Goal: Task Accomplishment & Management: Manage account settings

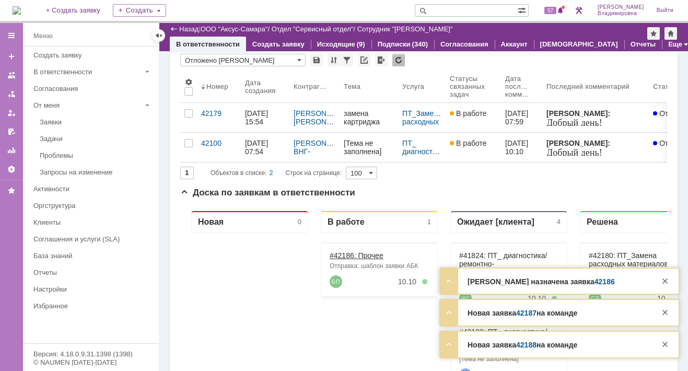
click at [348, 256] on link "#42186: Прочее" at bounding box center [356, 255] width 54 height 8
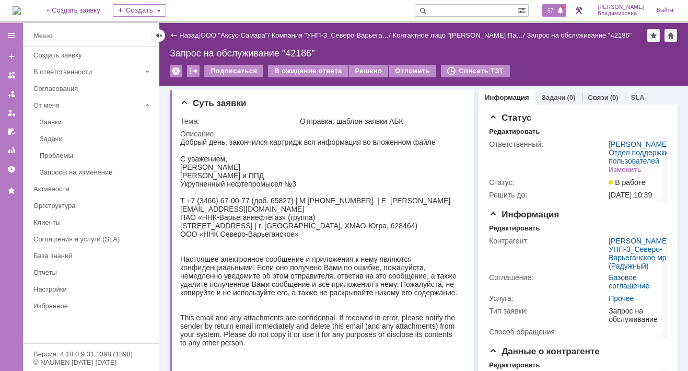
click at [554, 8] on span "57" at bounding box center [550, 10] width 12 height 7
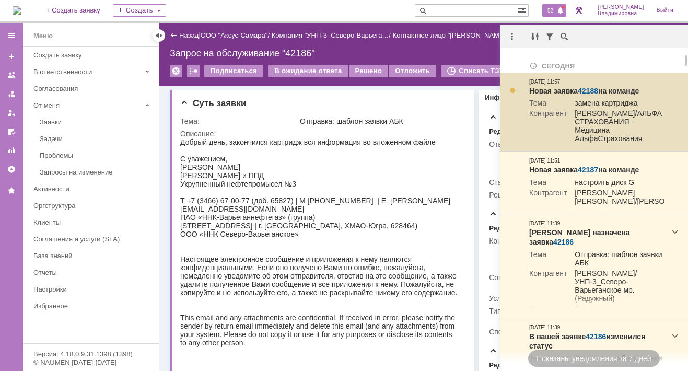
click at [588, 89] on link "42188" at bounding box center [587, 91] width 20 height 8
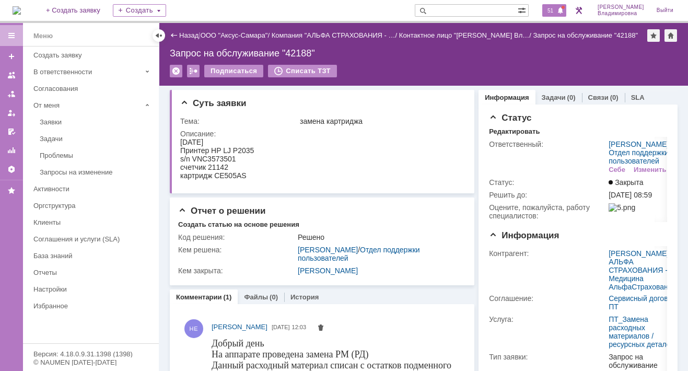
click at [551, 12] on span "51" at bounding box center [550, 10] width 12 height 7
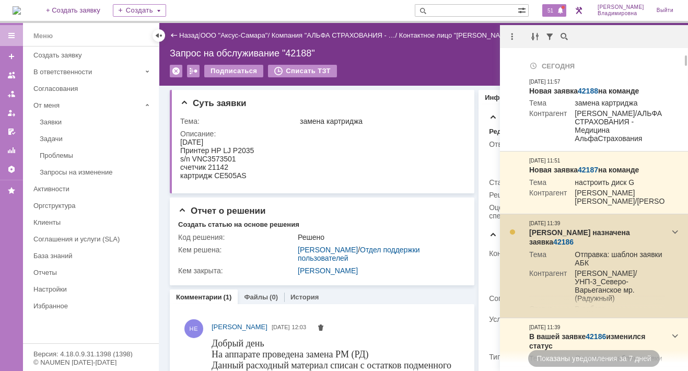
click at [573, 246] on link "42186" at bounding box center [563, 242] width 20 height 8
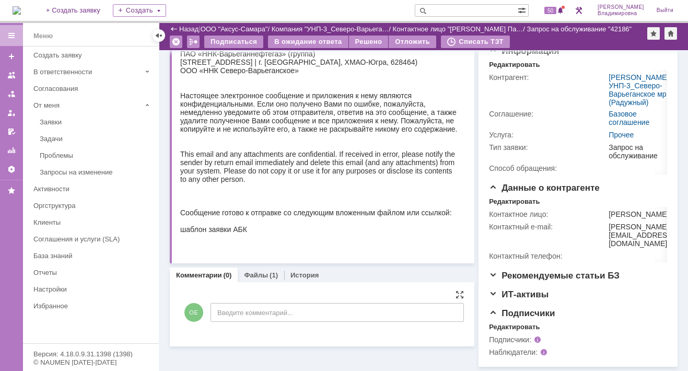
scroll to position [175, 0]
click at [256, 271] on link "Файлы" at bounding box center [256, 275] width 24 height 8
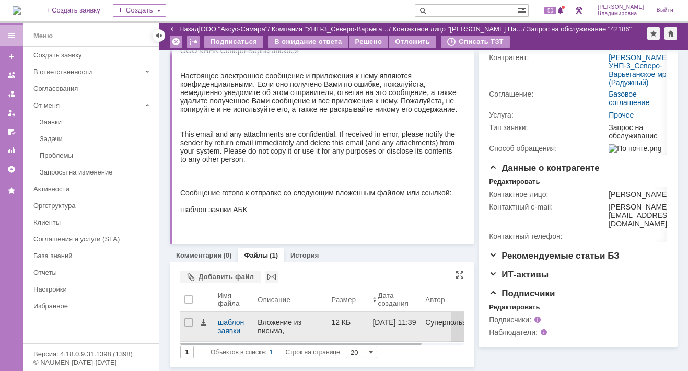
click at [226, 318] on div "шаблон заявки АБК.docx" at bounding box center [233, 326] width 31 height 17
click at [226, 293] on body "Идет загрузка, пожалуйста, подождите. На домашнюю + Создать заявку Создать 50 […" at bounding box center [344, 185] width 688 height 371
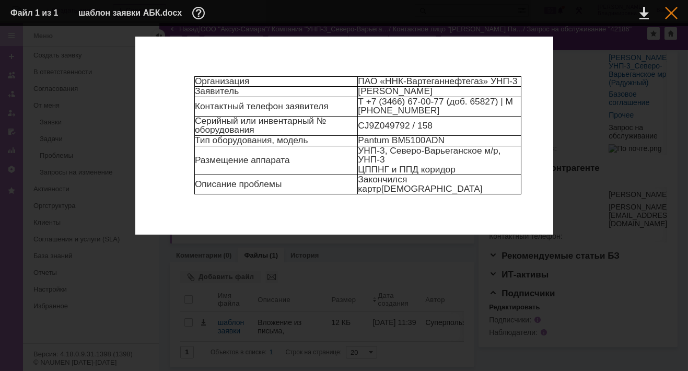
click at [672, 14] on div at bounding box center [671, 13] width 13 height 13
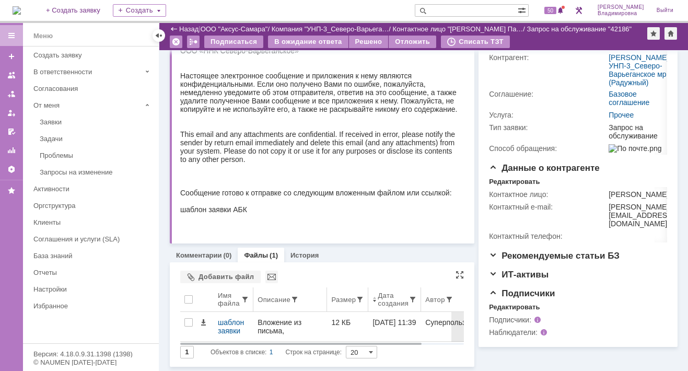
scroll to position [175, 0]
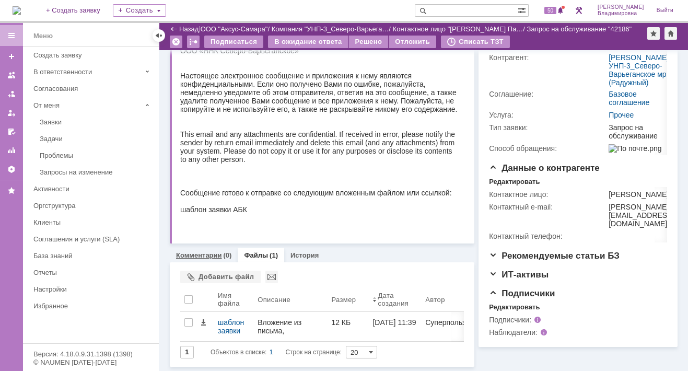
click at [203, 251] on link "Комментарии" at bounding box center [199, 255] width 46 height 8
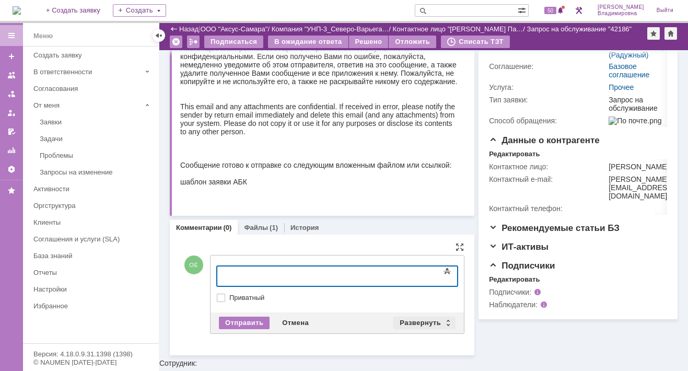
click at [429, 316] on div "Развернуть" at bounding box center [424, 322] width 62 height 13
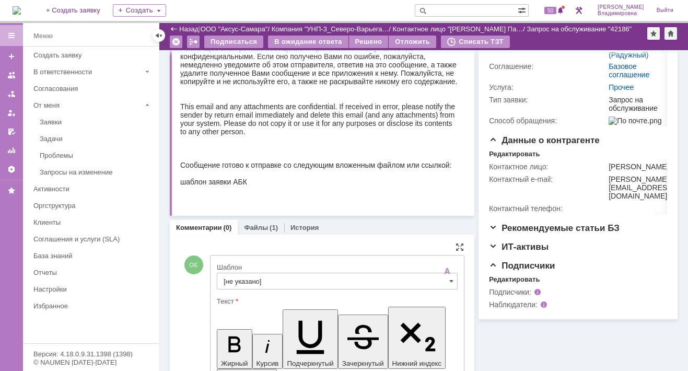
click at [240, 281] on input "[не указано]" at bounding box center [337, 281] width 241 height 17
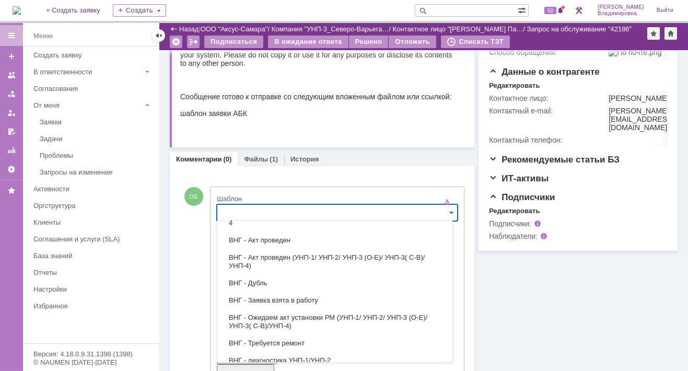
scroll to position [313, 0]
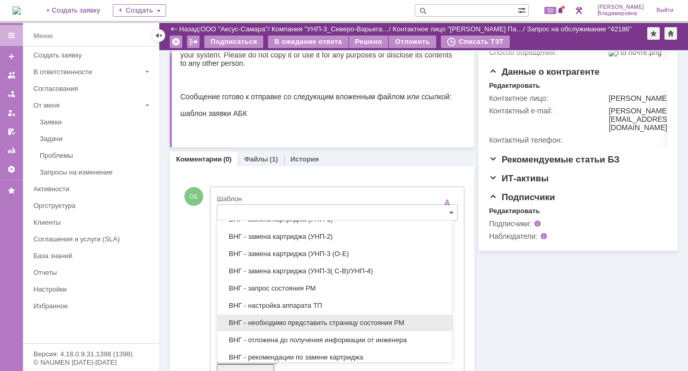
click at [288, 318] on span "ВНГ - необходимо представить страницу состояния РМ" at bounding box center [334, 322] width 222 height 8
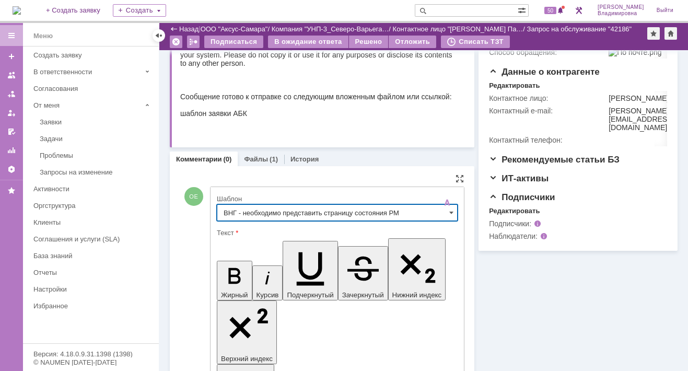
type input "ВНГ - необходимо представить страницу состояния РМ"
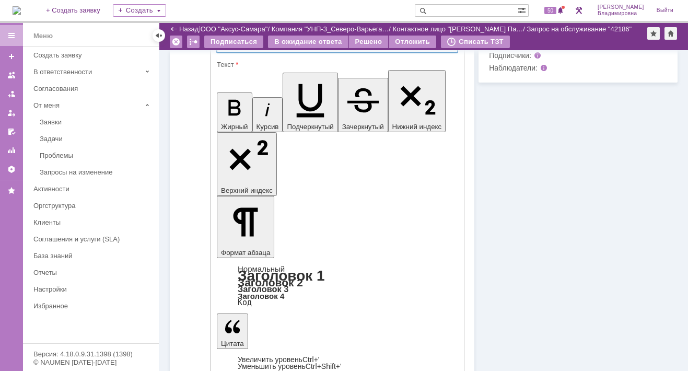
scroll to position [414, 0]
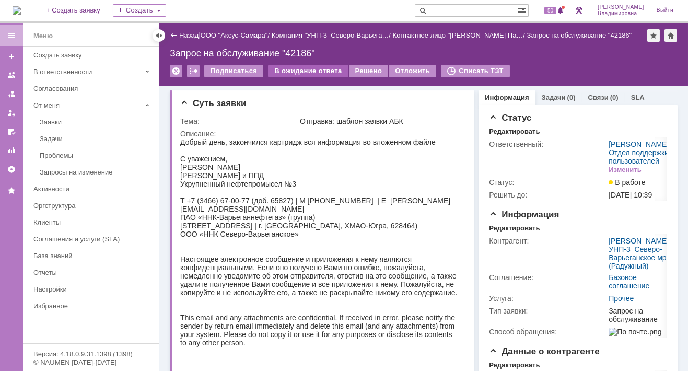
click at [313, 70] on div "В ожидание ответа" at bounding box center [308, 71] width 80 height 13
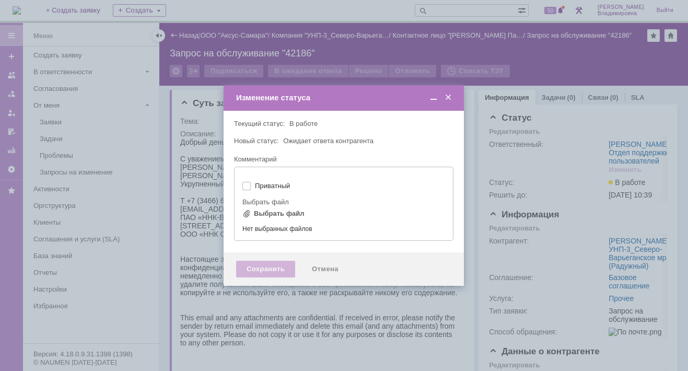
type input "[не указано]"
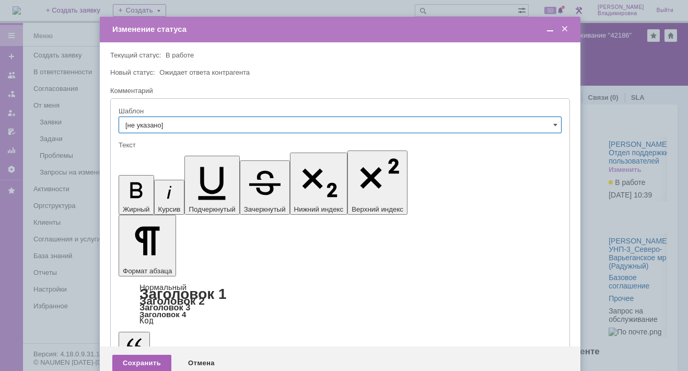
click at [154, 355] on div "Сохранить" at bounding box center [141, 363] width 59 height 17
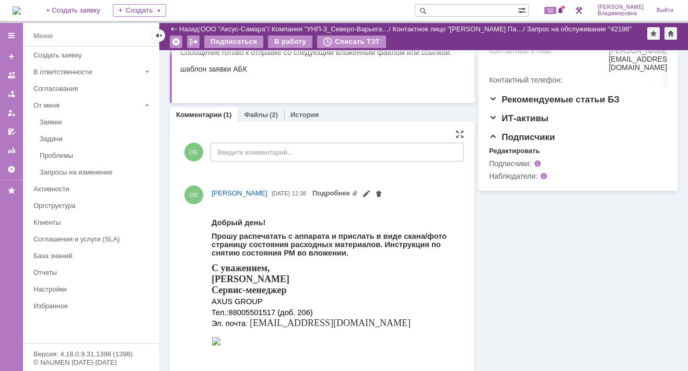
scroll to position [319, 0]
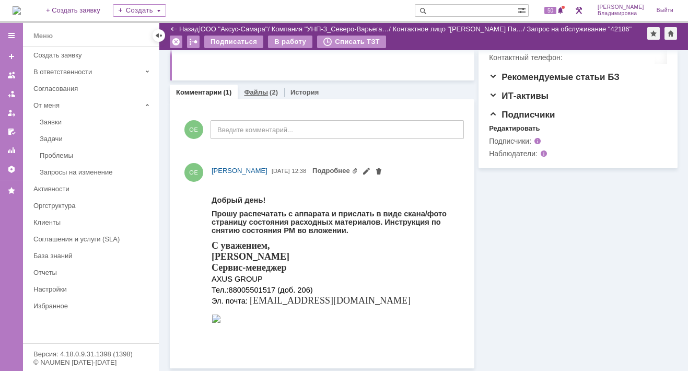
click at [256, 88] on link "Файлы" at bounding box center [256, 92] width 24 height 8
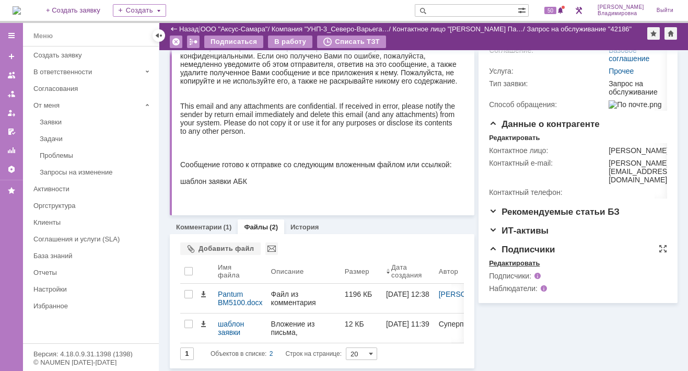
click at [504, 267] on div "Редактировать" at bounding box center [514, 263] width 51 height 8
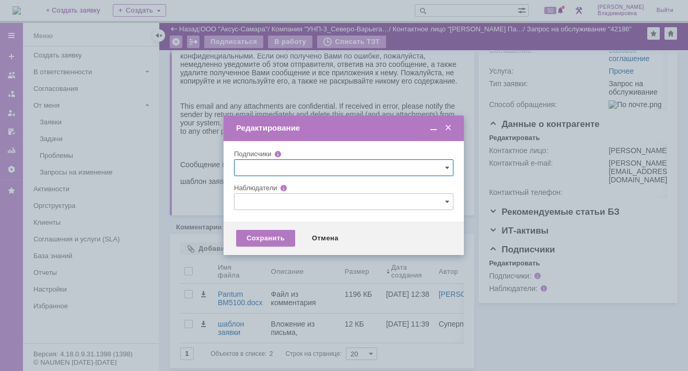
click at [246, 202] on input "text" at bounding box center [343, 201] width 219 height 17
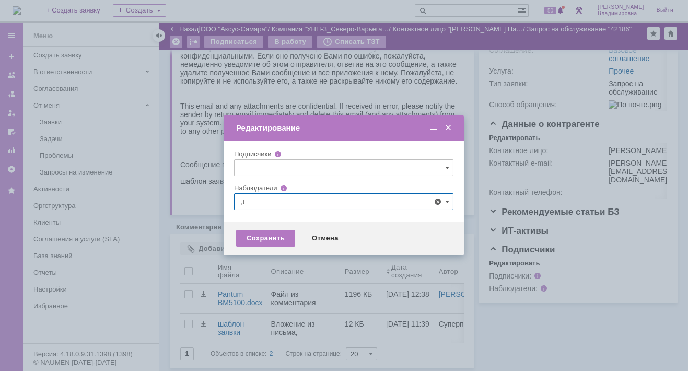
type input ","
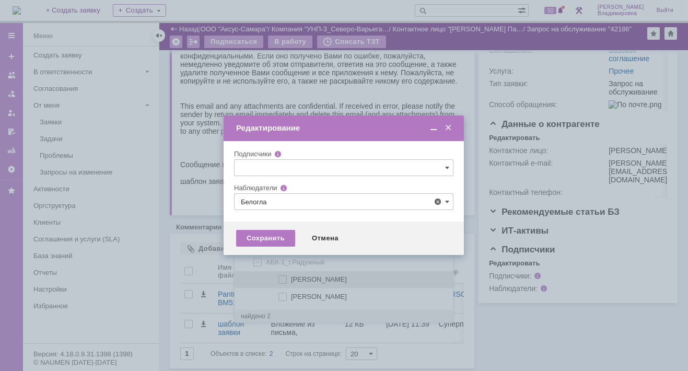
click at [291, 279] on span at bounding box center [291, 277] width 0 height 5
click at [281, 279] on input "Белоглазов Алексей Валерьевич" at bounding box center [283, 279] width 7 height 7
type input "Белоглазов Алексей Валерьевич"
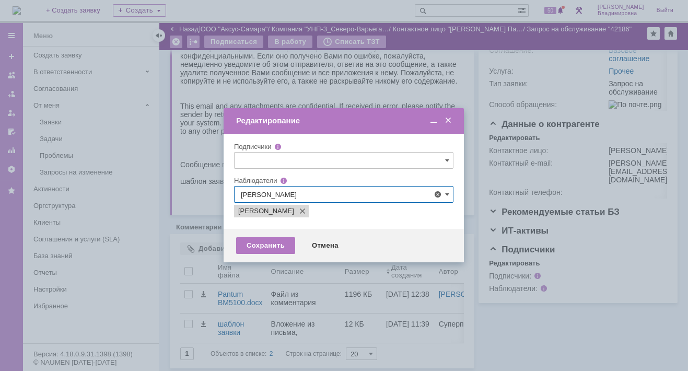
click at [184, 258] on div at bounding box center [344, 185] width 688 height 371
click at [259, 243] on div "Сохранить" at bounding box center [265, 245] width 59 height 17
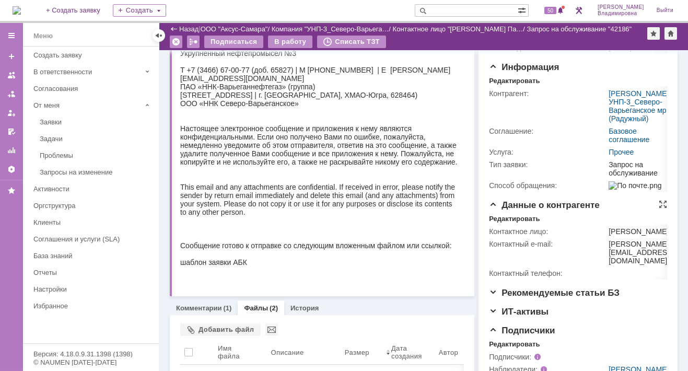
scroll to position [104, 0]
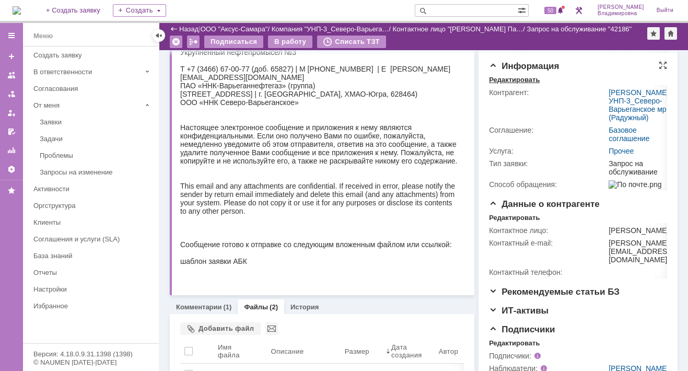
click at [513, 84] on div "Редактировать" at bounding box center [514, 80] width 51 height 8
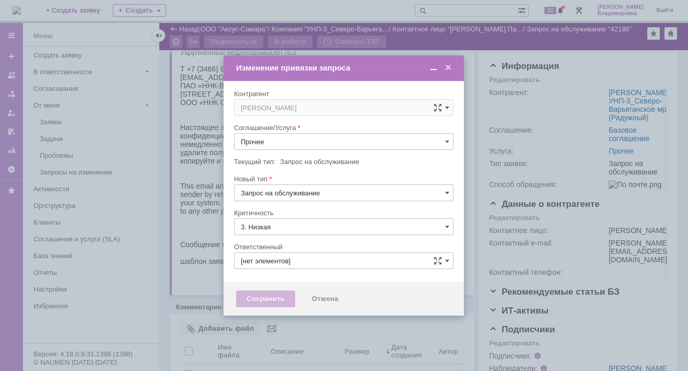
type input "[PERSON_NAME]"
type input "[не указано]"
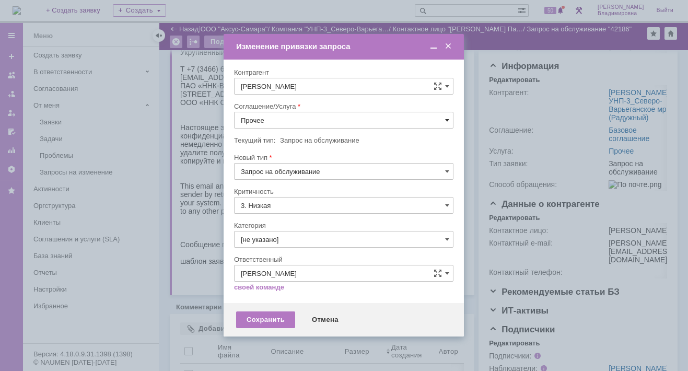
click at [447, 119] on span at bounding box center [447, 120] width 4 height 8
click at [279, 245] on span "ПТ_Замена расходных материалов / ресурсных деталей" at bounding box center [344, 249] width 206 height 8
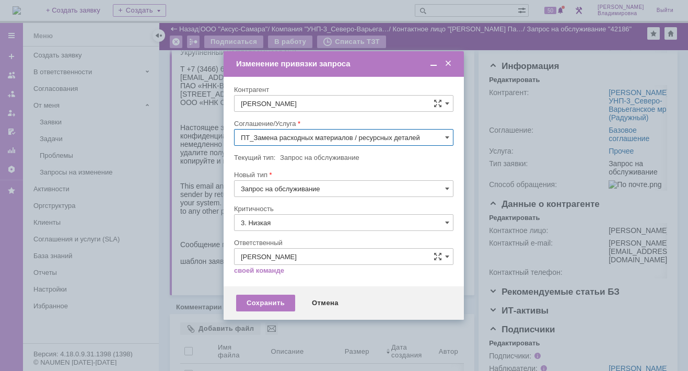
type input "ПТ_Замена расходных материалов / ресурсных деталей"
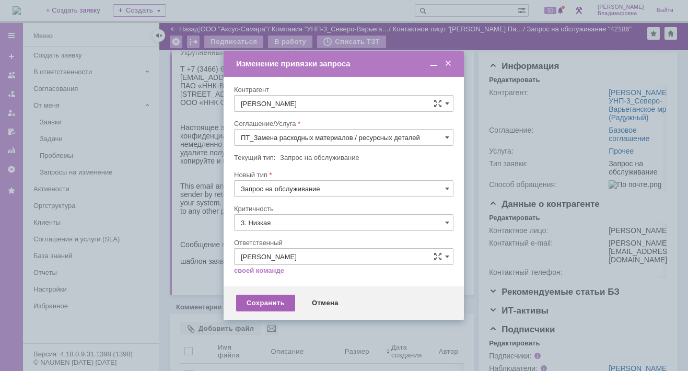
click at [258, 305] on div "Сохранить" at bounding box center [265, 302] width 59 height 17
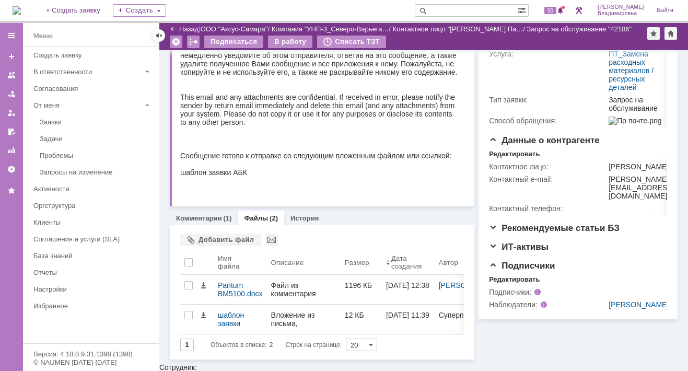
scroll to position [193, 0]
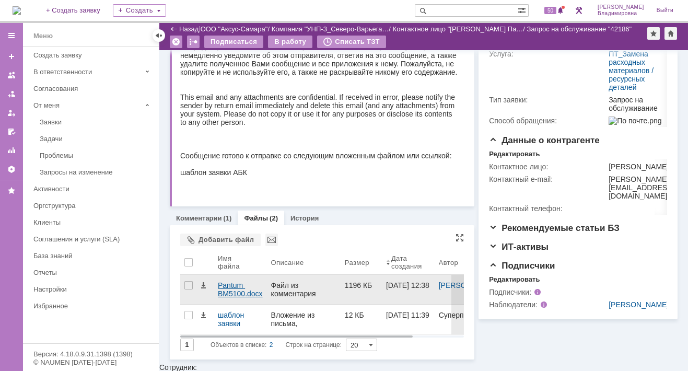
click at [228, 283] on div "Pantum BM5100.docx" at bounding box center [240, 289] width 45 height 17
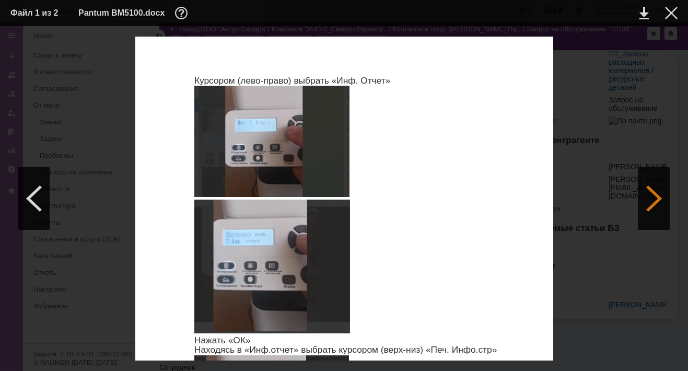
click at [654, 194] on div at bounding box center [653, 198] width 31 height 63
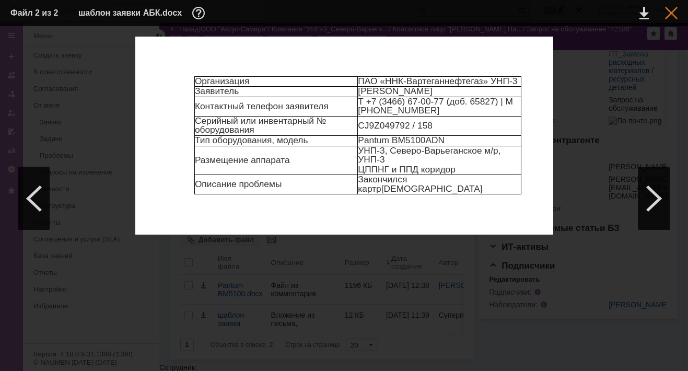
click at [671, 11] on div at bounding box center [671, 13] width 13 height 13
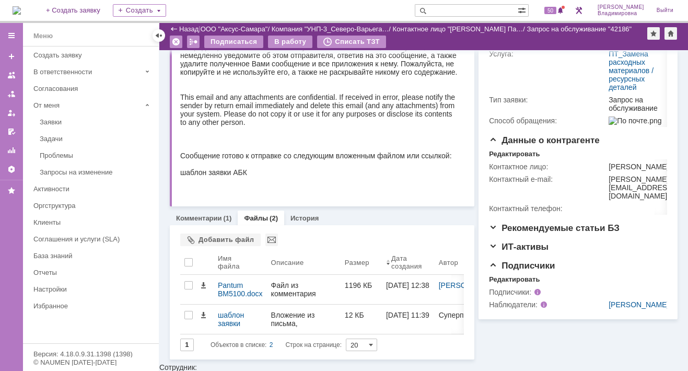
scroll to position [0, 0]
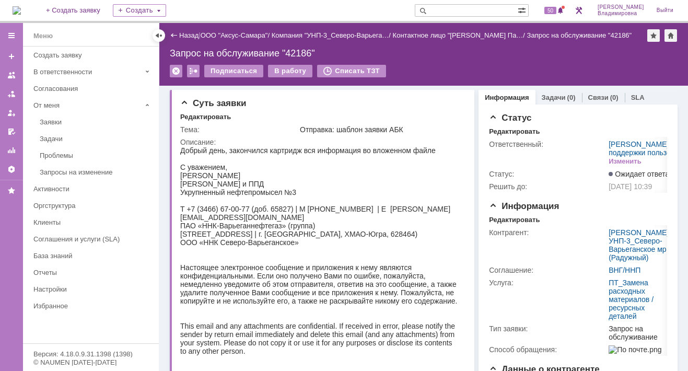
click at [21, 7] on img at bounding box center [17, 10] width 8 height 8
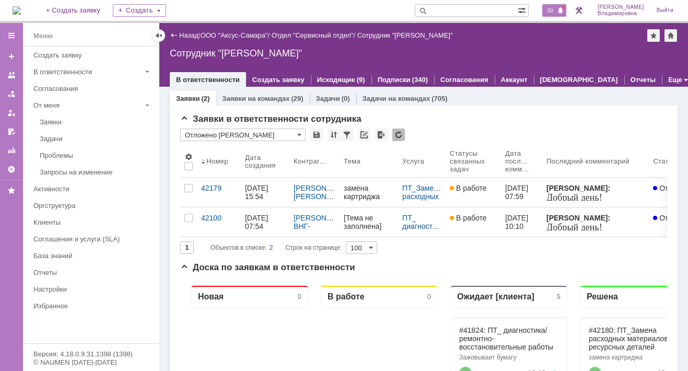
click at [556, 10] on span "50" at bounding box center [550, 10] width 12 height 7
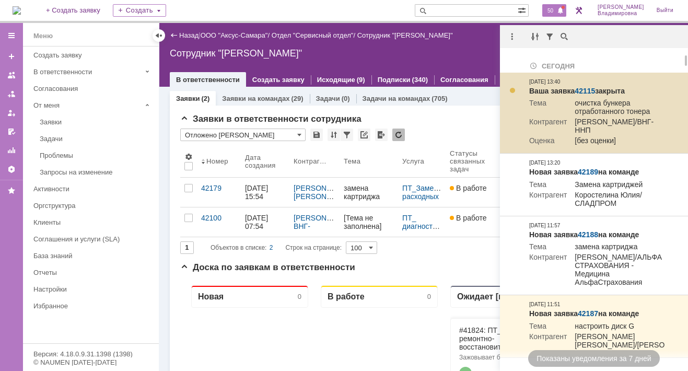
click at [586, 88] on link "42115" at bounding box center [584, 91] width 20 height 8
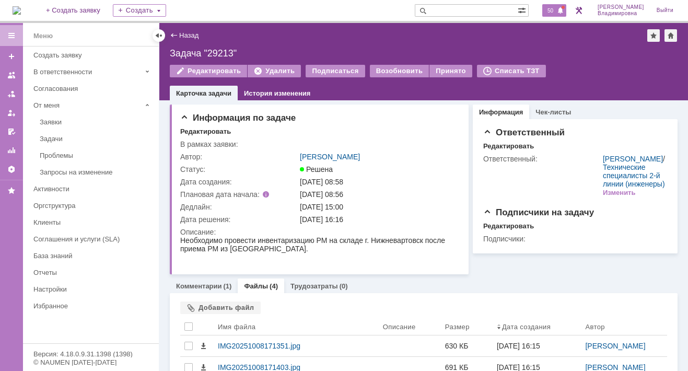
click at [556, 10] on span "50" at bounding box center [550, 10] width 12 height 7
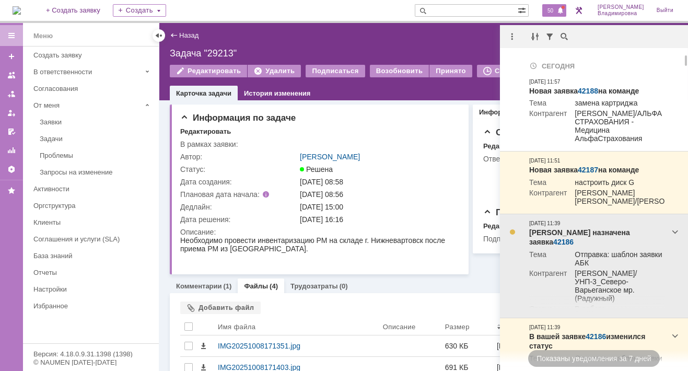
scroll to position [52, 0]
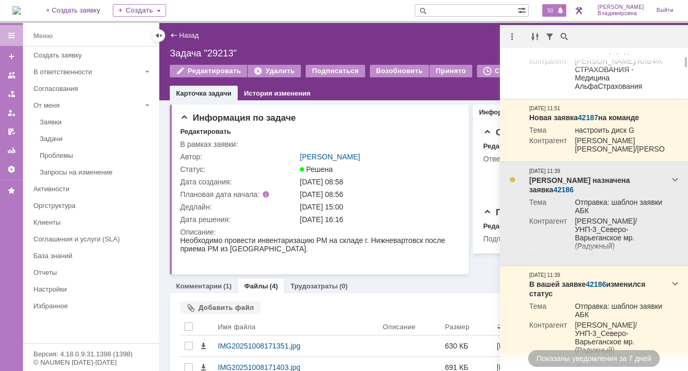
drag, startPoint x: 618, startPoint y: 197, endPoint x: 605, endPoint y: 197, distance: 12.5
click at [573, 194] on link "42186" at bounding box center [563, 189] width 20 height 8
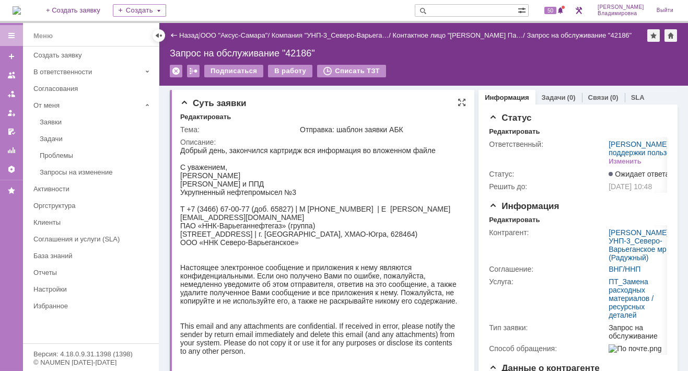
click at [179, 175] on div "Суть заявки Редактировать Тема: Отправка: шаблон заявки АБК Описание:" at bounding box center [322, 262] width 304 height 345
drag, startPoint x: 181, startPoint y: 176, endPoint x: 294, endPoint y: 173, distance: 112.8
click at [294, 173] on div "Добрый день, закончился картридж вся информация во вложенном файле С уважением,…" at bounding box center [319, 279] width 278 height 267
copy div "Бурковский Павел Владимирович"
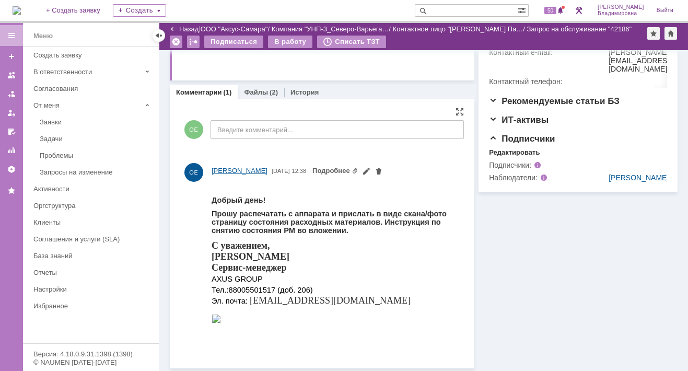
scroll to position [319, 0]
click at [259, 89] on link "Файлы" at bounding box center [256, 92] width 24 height 8
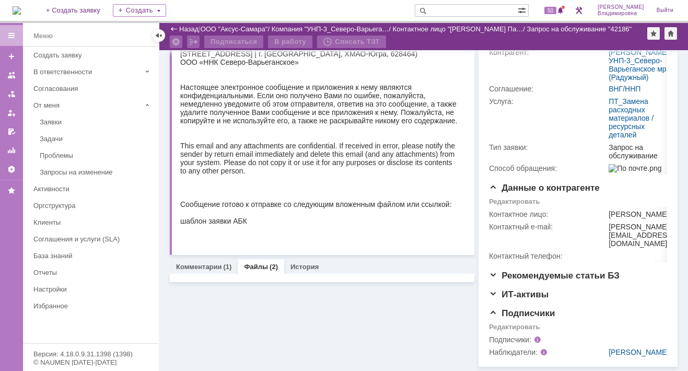
scroll to position [192, 0]
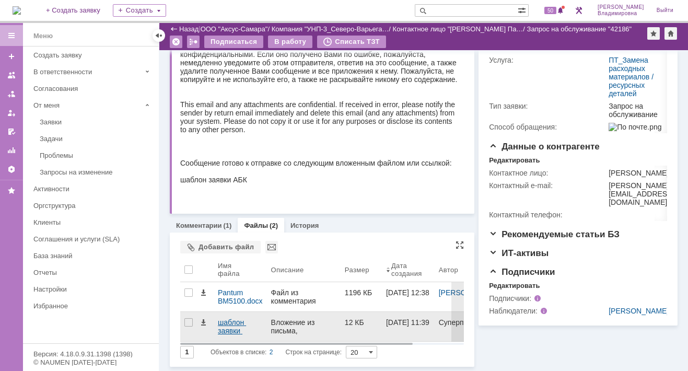
click at [226, 321] on div "шаблон заявки АБК.docx" at bounding box center [240, 326] width 45 height 17
click at [226, 321] on body "Идет загрузка, пожалуйста, подождите. На домашнюю + Создать заявку Создать 50 О…" at bounding box center [344, 185] width 688 height 371
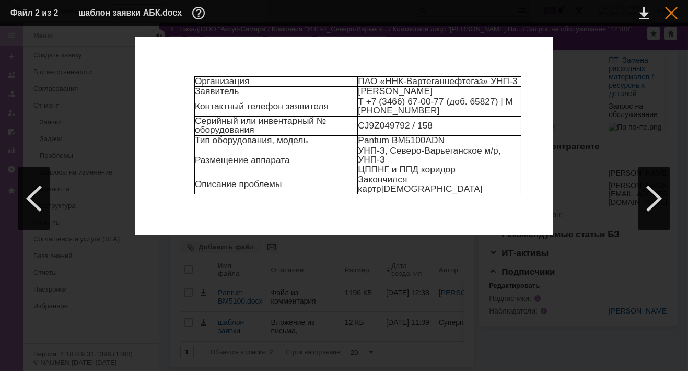
click at [669, 11] on div at bounding box center [671, 13] width 13 height 13
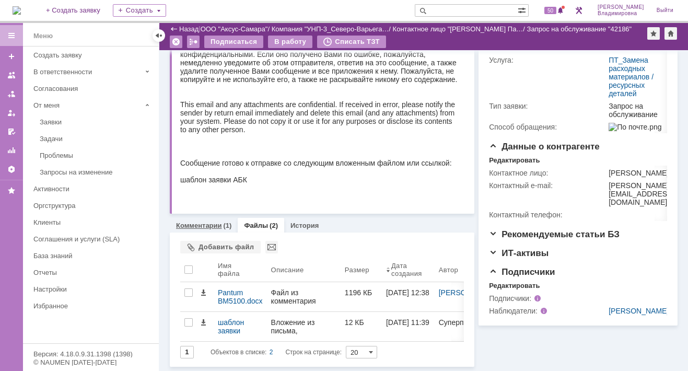
click at [195, 221] on link "Комментарии" at bounding box center [199, 225] width 46 height 8
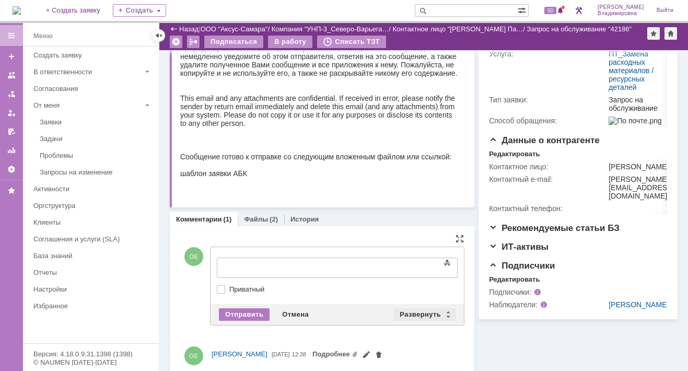
click at [410, 311] on div "Развернуть" at bounding box center [424, 314] width 62 height 13
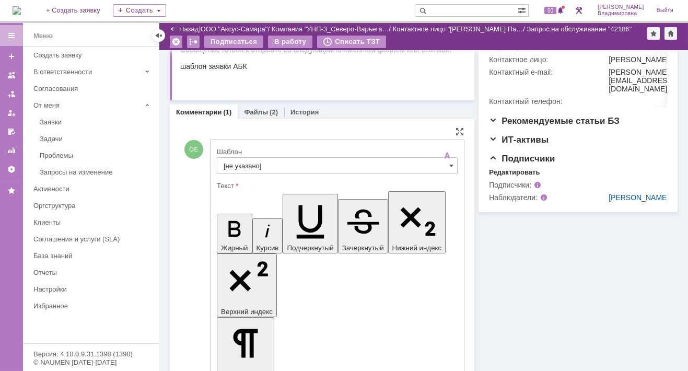
scroll to position [349, 0]
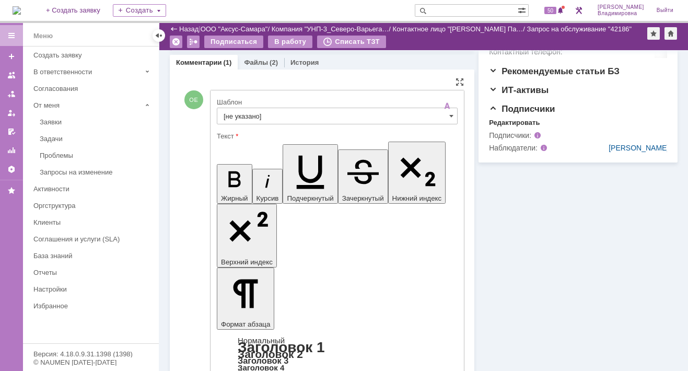
click at [229, 109] on input "[не указано]" at bounding box center [337, 116] width 241 height 17
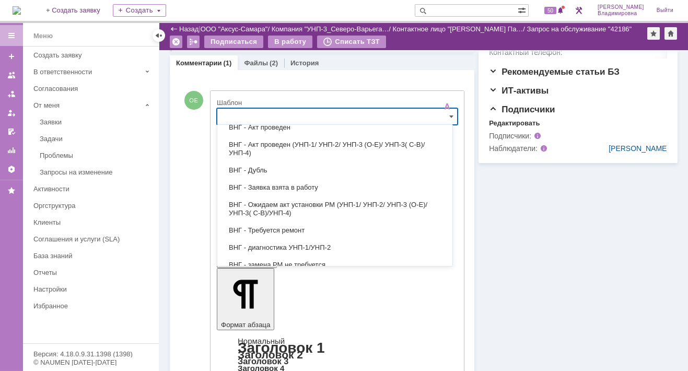
scroll to position [157, 0]
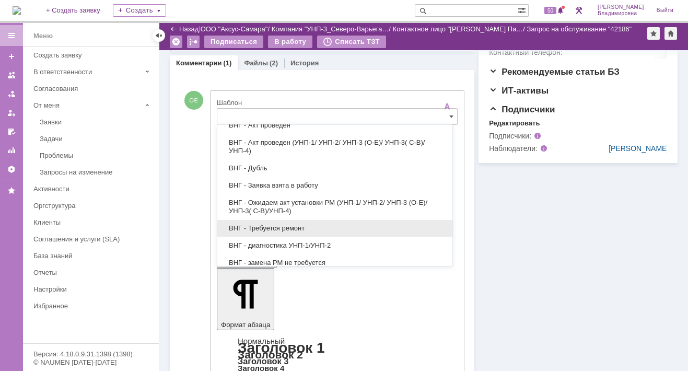
click at [254, 225] on span "ВНГ - Требуется ремонт" at bounding box center [334, 228] width 222 height 8
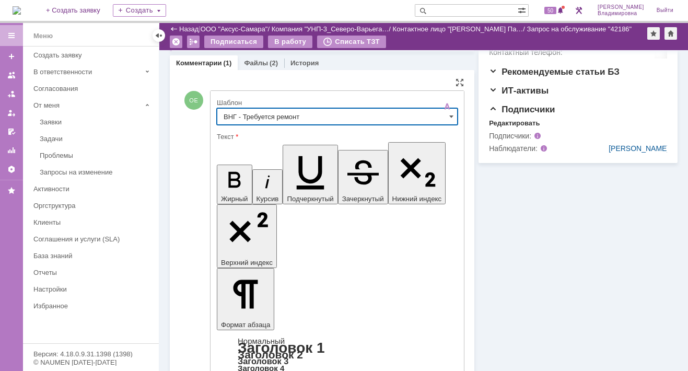
type input "ВНГ - Требуется ремонт"
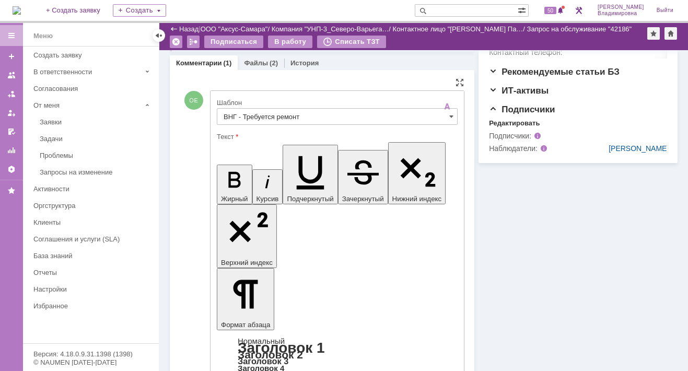
drag, startPoint x: 226, startPoint y: 2279, endPoint x: 334, endPoint y: 2339, distance: 123.2
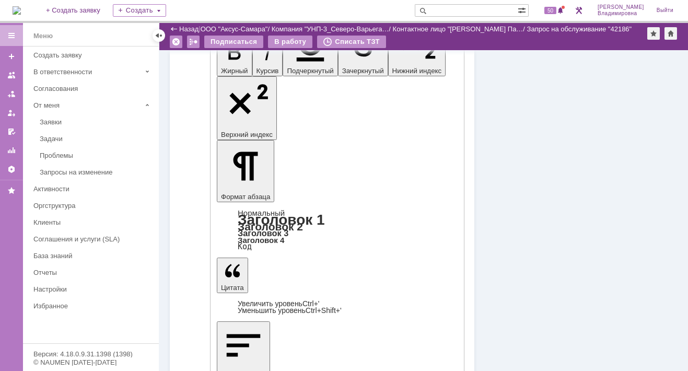
scroll to position [505, 0]
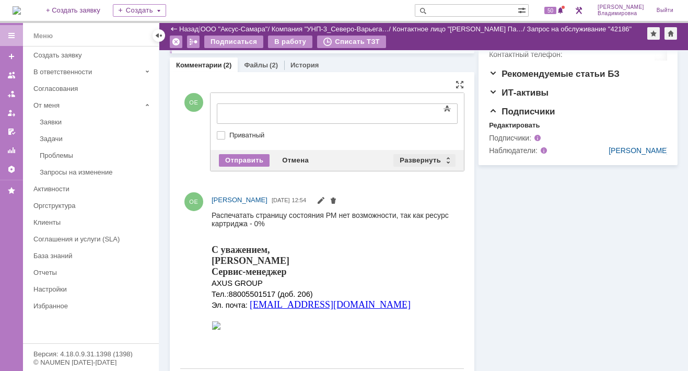
scroll to position [0, 0]
click at [426, 159] on div "Развернуть" at bounding box center [424, 160] width 62 height 13
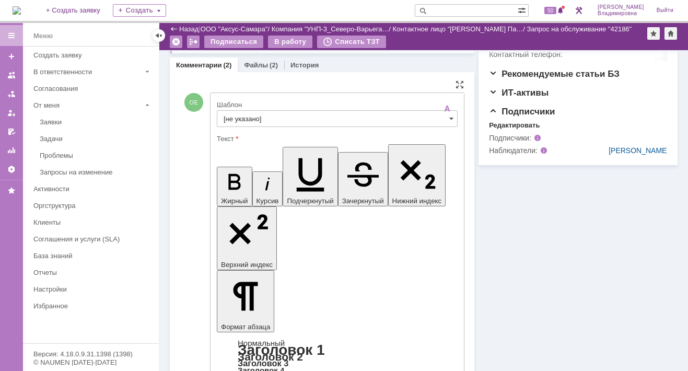
click at [238, 119] on input "[не указано]" at bounding box center [337, 118] width 241 height 17
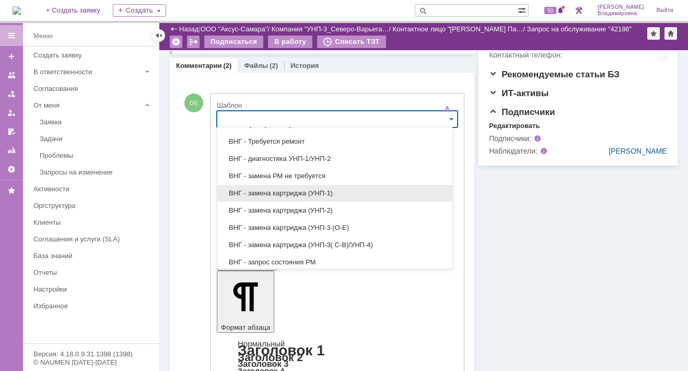
scroll to position [261, 0]
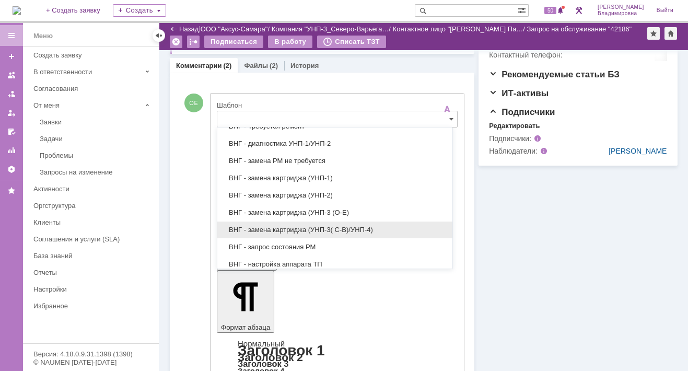
click at [294, 226] on span "ВНГ - замена картриджа (УНП-3( С-В)/УНП-4)" at bounding box center [334, 230] width 222 height 8
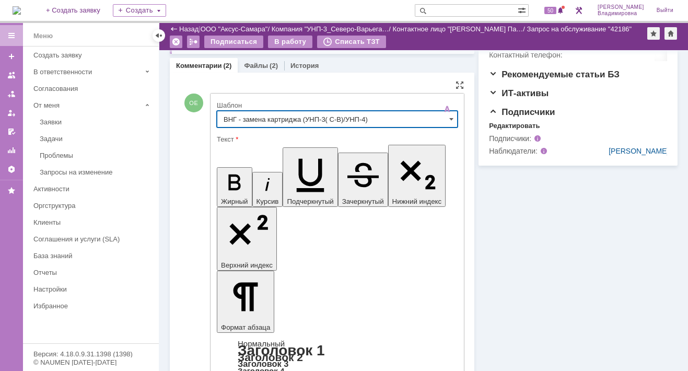
type input "ВНГ - замена картриджа (УНП-3( С-В)/УНП-4)"
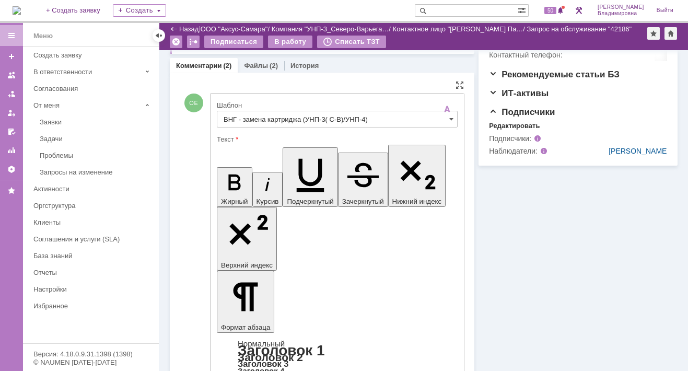
scroll to position [0, 27]
drag, startPoint x: 384, startPoint y: 2316, endPoint x: 391, endPoint y: 2323, distance: 9.6
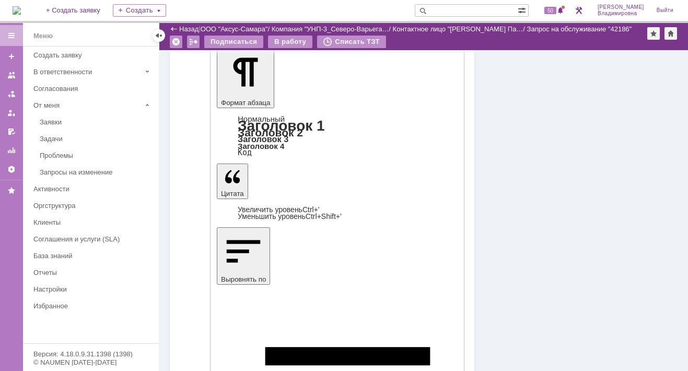
scroll to position [659, 0]
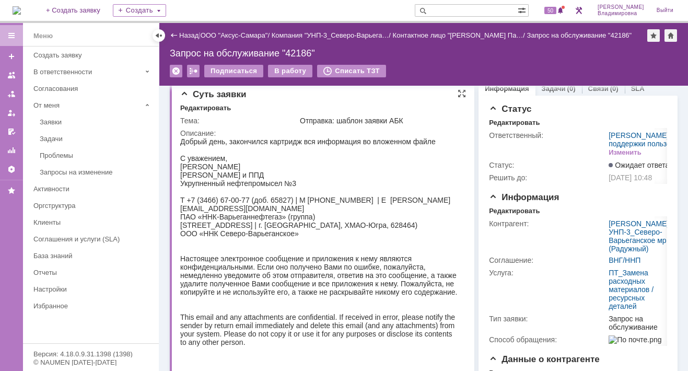
scroll to position [0, 0]
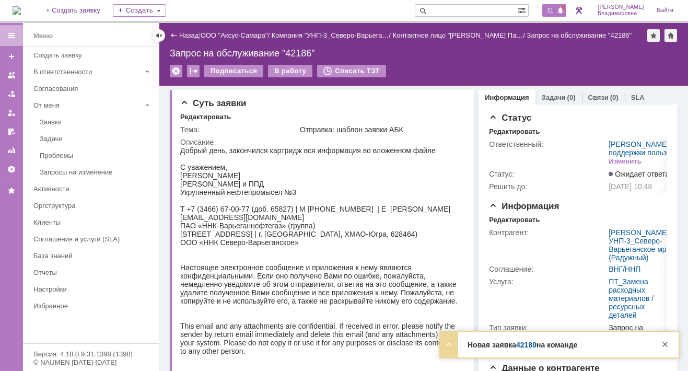
click at [556, 7] on span "51" at bounding box center [550, 10] width 12 height 7
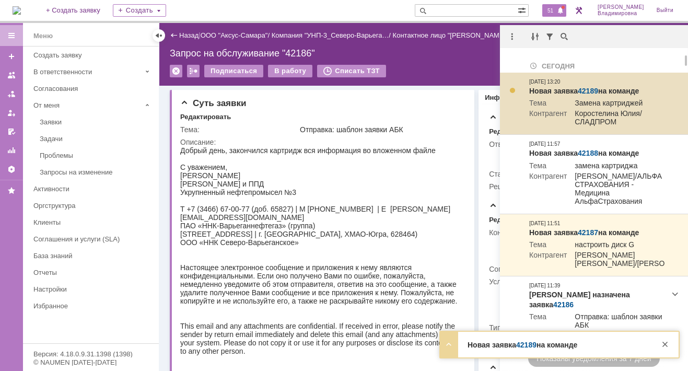
click at [592, 89] on link "42189" at bounding box center [587, 91] width 20 height 8
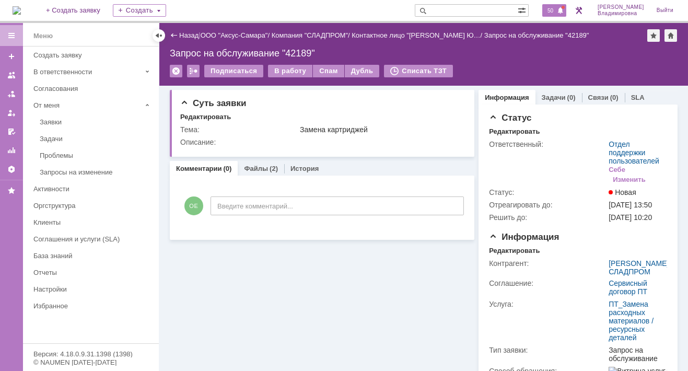
click at [555, 10] on span "50" at bounding box center [550, 10] width 12 height 7
click at [339, 39] on link "Компания "СЛАДПРОМ"" at bounding box center [310, 35] width 76 height 8
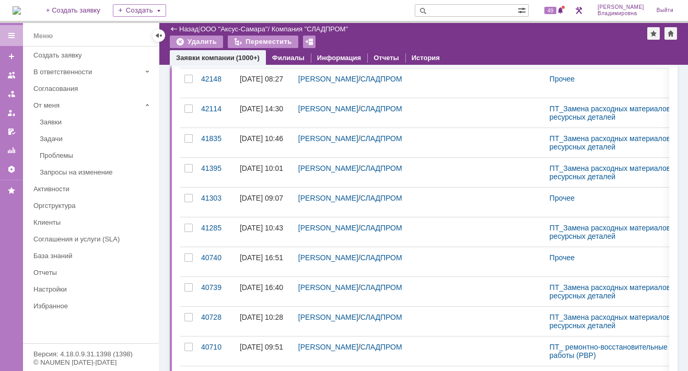
click at [444, 11] on input "text" at bounding box center [466, 10] width 103 height 13
type input "28464"
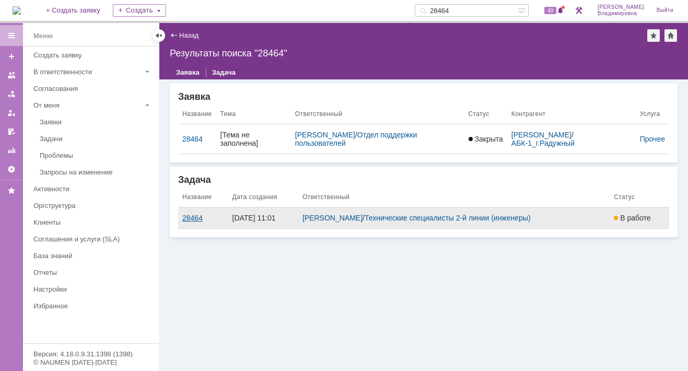
click at [194, 217] on div "28464" at bounding box center [203, 218] width 42 height 8
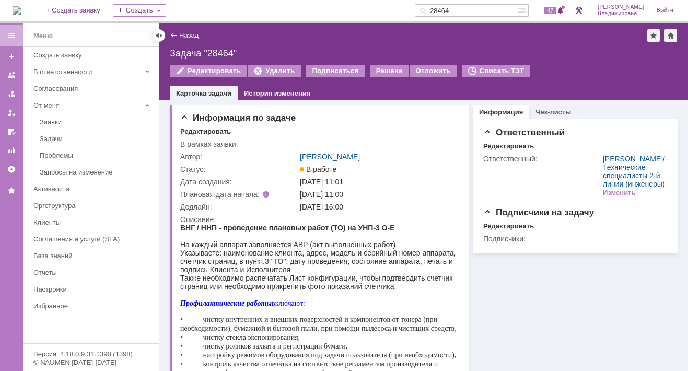
click at [542, 337] on div "Информация Чек-листы Ответственный Редактировать Ответственный: Сидоров Евгений…" at bounding box center [572, 301] width 209 height 402
drag, startPoint x: 409, startPoint y: 185, endPoint x: 415, endPoint y: 176, distance: 10.3
click at [410, 183] on td "05.08.2025 11:01" at bounding box center [378, 181] width 160 height 13
click at [556, 10] on span "47" at bounding box center [550, 10] width 12 height 7
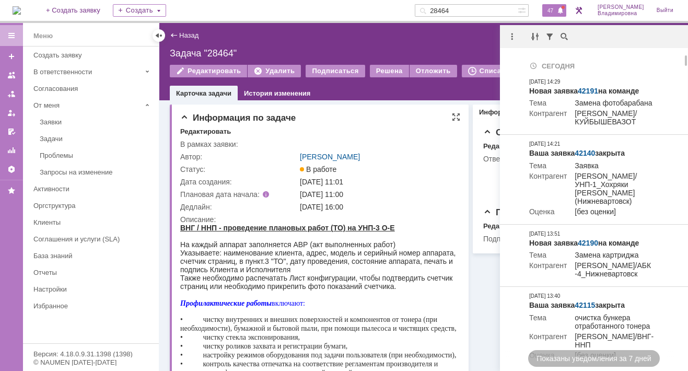
click at [386, 134] on div "Редактировать" at bounding box center [320, 131] width 280 height 9
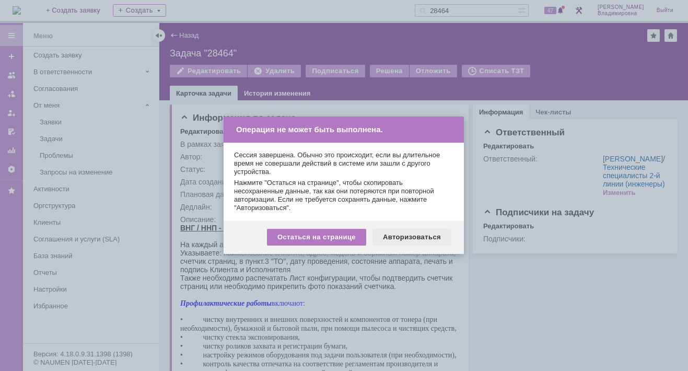
click at [420, 235] on div "Авторизоваться" at bounding box center [411, 237] width 79 height 17
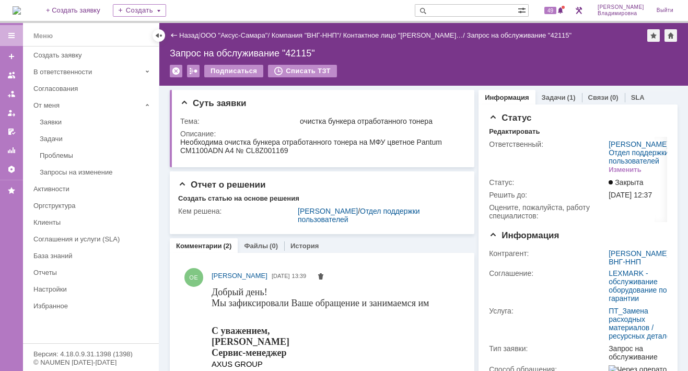
click at [453, 10] on input "text" at bounding box center [466, 10] width 103 height 13
type input "41824"
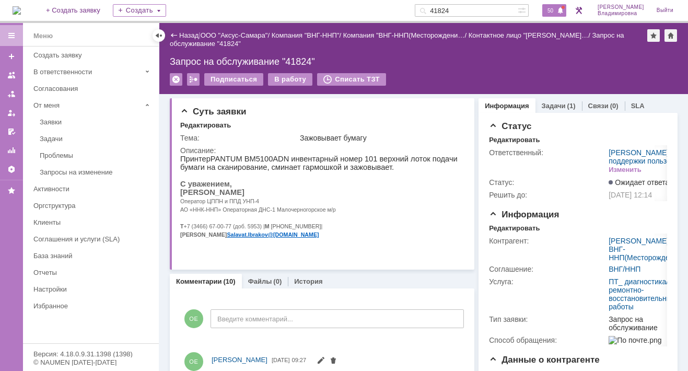
click at [556, 11] on span "50" at bounding box center [550, 10] width 12 height 7
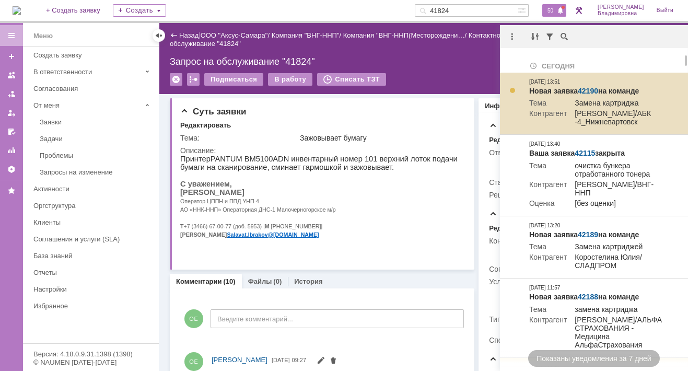
click at [590, 88] on link "42190" at bounding box center [587, 91] width 20 height 8
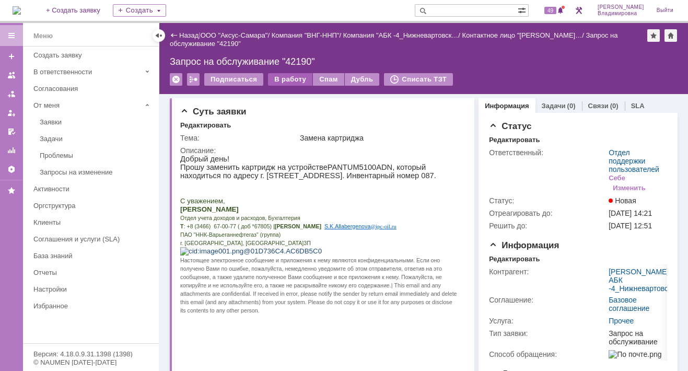
click at [279, 78] on div "В работу" at bounding box center [290, 79] width 44 height 13
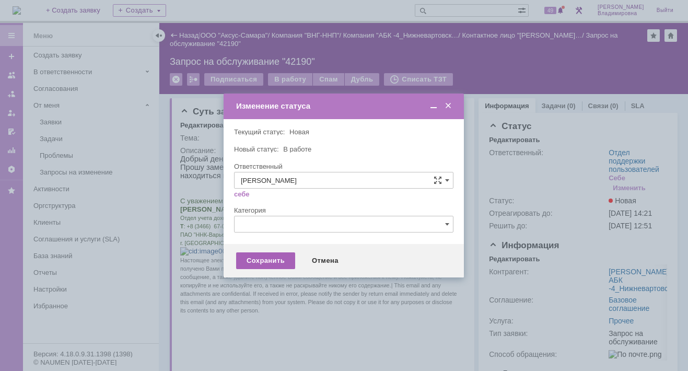
click at [263, 261] on div "Сохранить" at bounding box center [265, 260] width 59 height 17
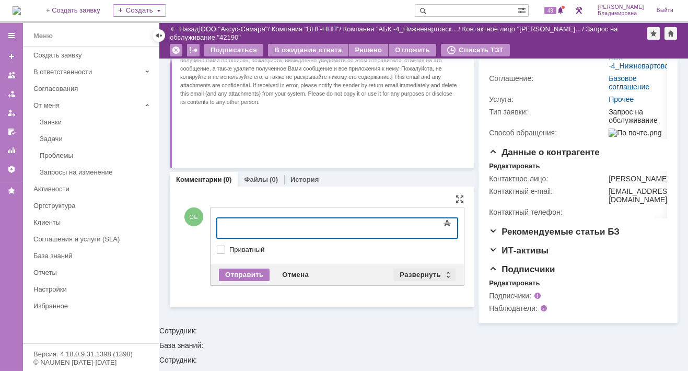
click at [410, 268] on div "Развернуть" at bounding box center [424, 274] width 62 height 13
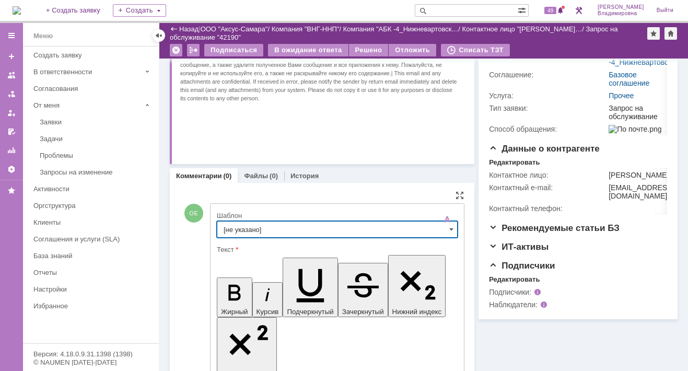
click at [238, 226] on input "[не указано]" at bounding box center [337, 229] width 241 height 17
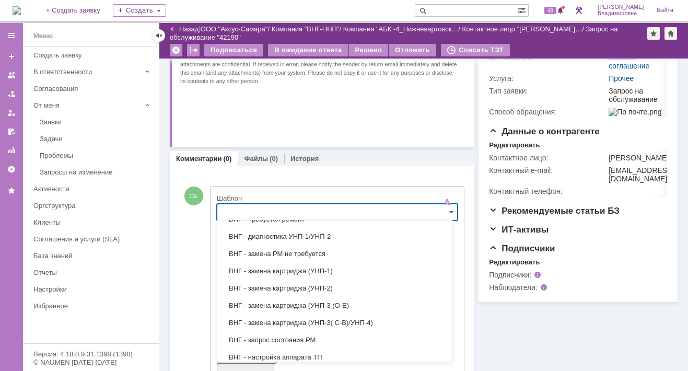
scroll to position [209, 0]
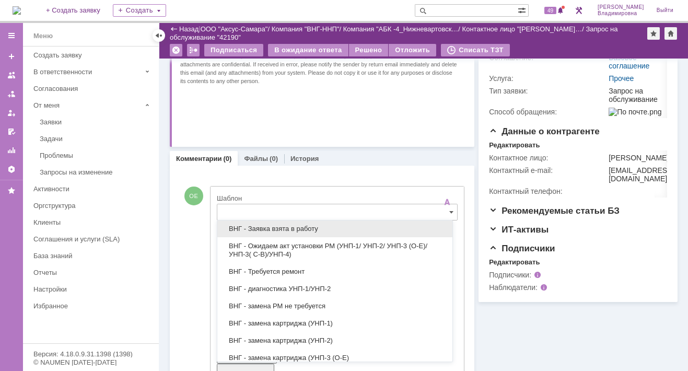
click at [273, 226] on span "ВНГ - Заявка взята в работу" at bounding box center [334, 229] width 222 height 8
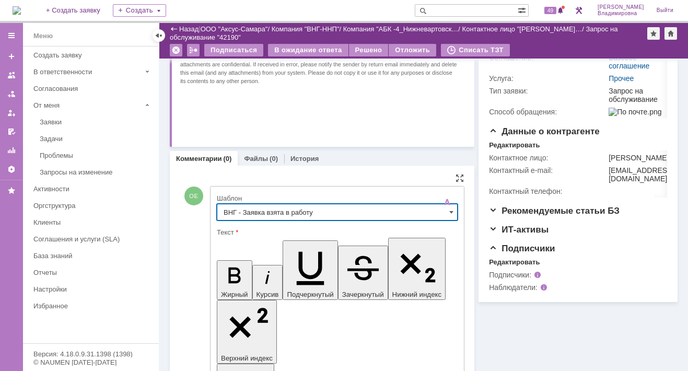
type input "ВНГ - Заявка взята в работу"
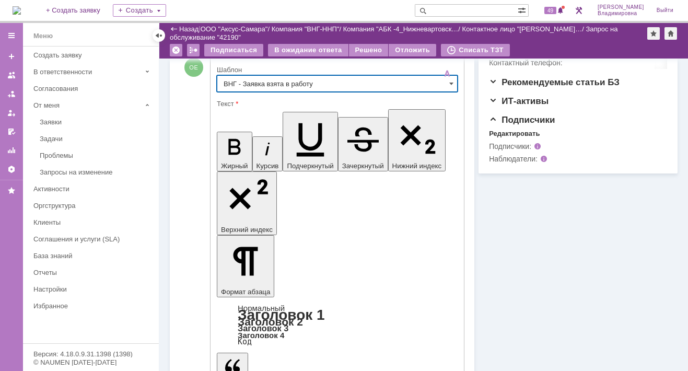
scroll to position [355, 0]
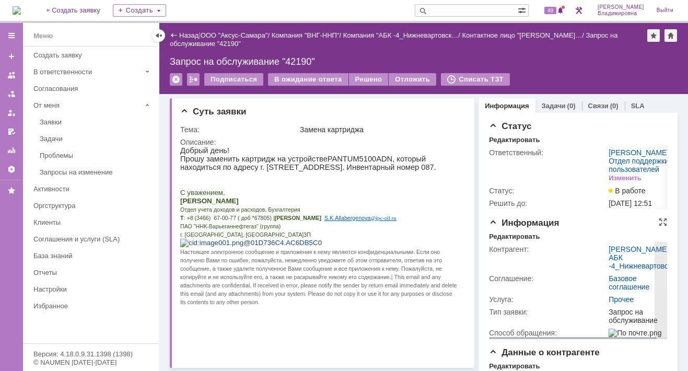
scroll to position [0, 0]
click at [518, 241] on div "Редактировать" at bounding box center [514, 236] width 51 height 8
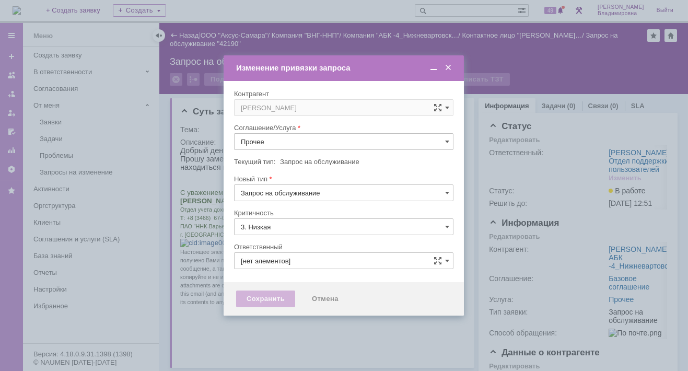
type input "[PERSON_NAME]"
type input "[не указано]"
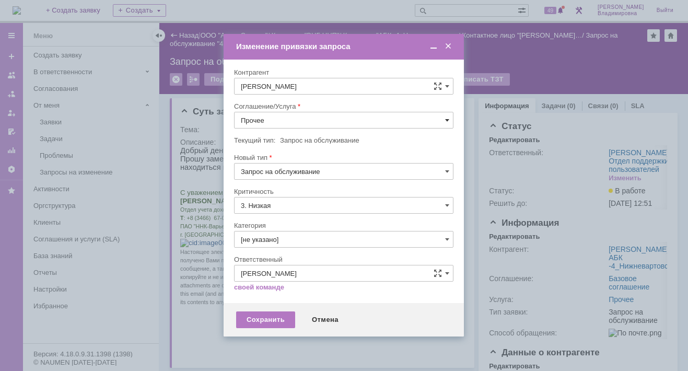
click at [446, 119] on span at bounding box center [447, 120] width 4 height 8
click at [287, 170] on span "ПТ_Замена расходных материалов / ресурсных деталей" at bounding box center [344, 172] width 206 height 8
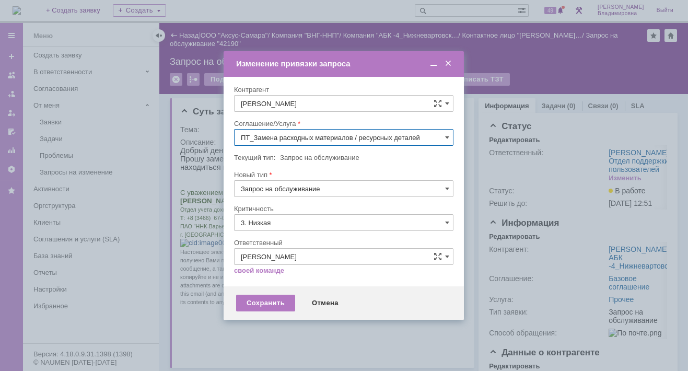
type input "ПТ_Замена расходных материалов / ресурсных деталей"
click at [259, 302] on div "Сохранить" at bounding box center [265, 302] width 59 height 17
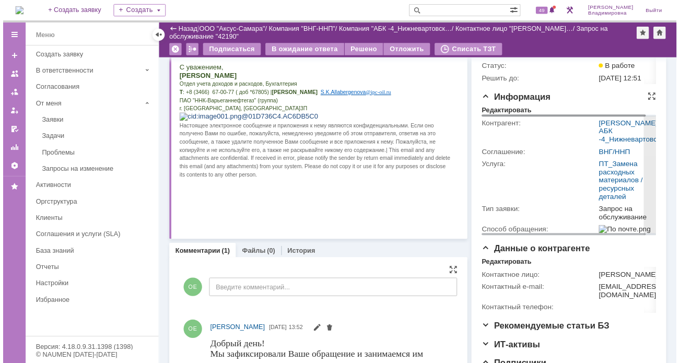
scroll to position [209, 0]
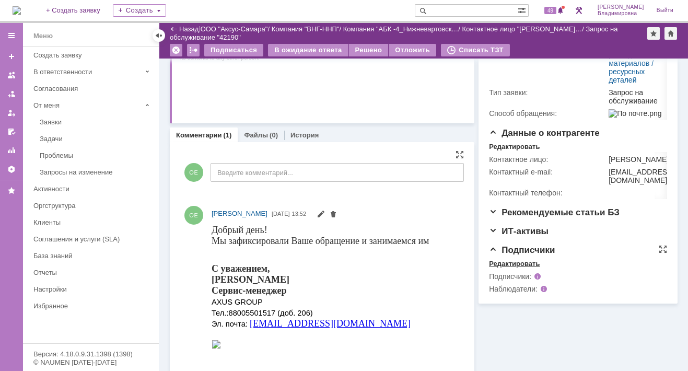
click at [507, 268] on div "Редактировать" at bounding box center [514, 263] width 51 height 8
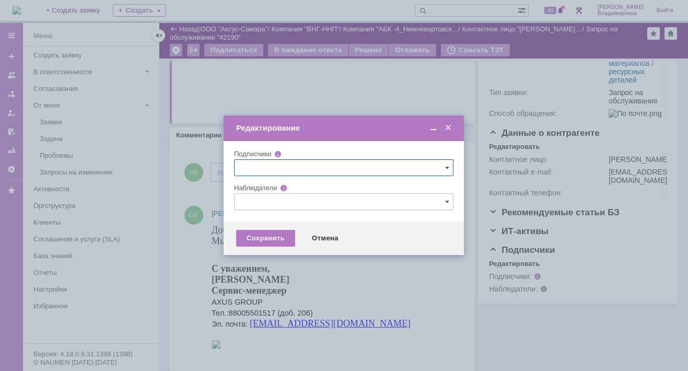
click at [251, 203] on input "text" at bounding box center [343, 201] width 219 height 17
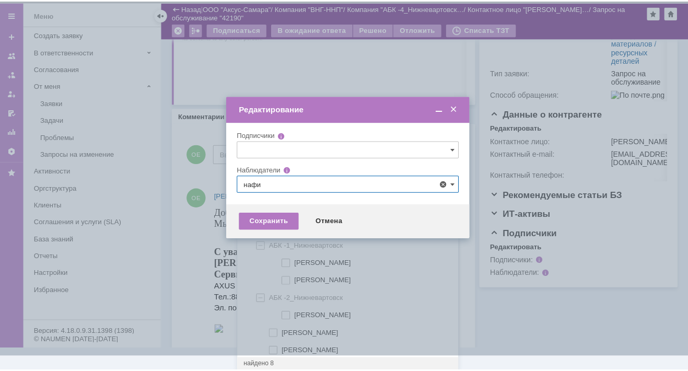
scroll to position [0, 0]
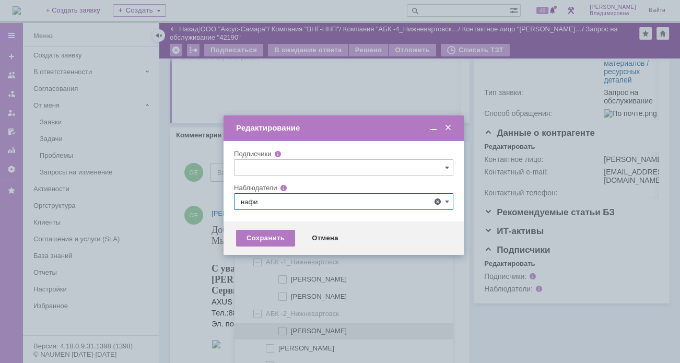
click at [291, 327] on span at bounding box center [291, 329] width 0 height 5
click at [280, 328] on input "[PERSON_NAME]" at bounding box center [283, 331] width 7 height 7
type input "[PERSON_NAME]"
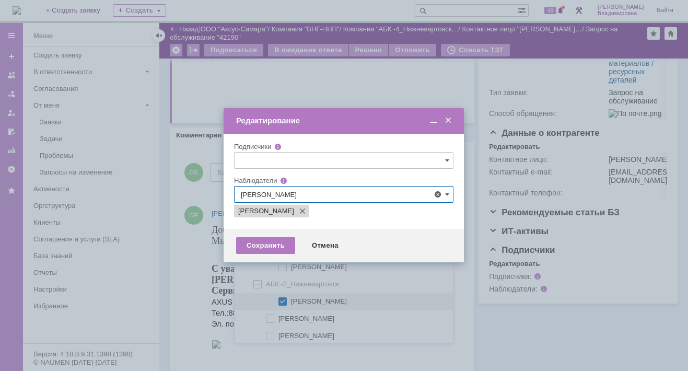
click at [203, 265] on div at bounding box center [344, 185] width 688 height 371
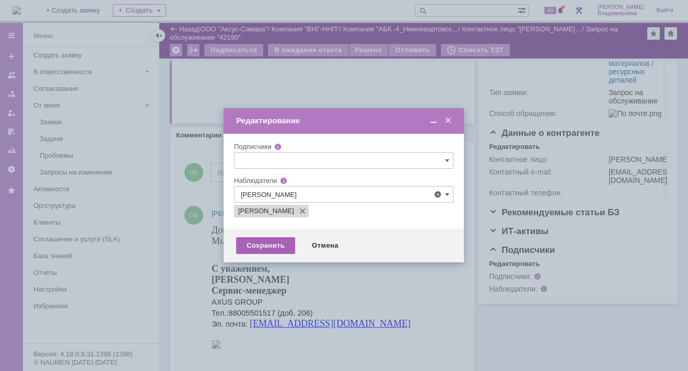
click at [277, 245] on div "Сохранить" at bounding box center [265, 245] width 59 height 17
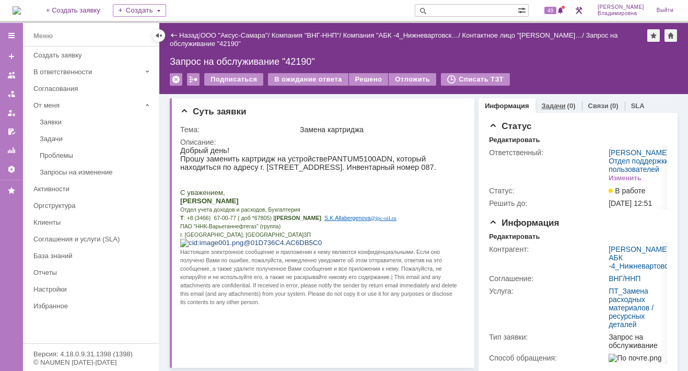
click at [543, 102] on link "Задачи" at bounding box center [553, 106] width 24 height 8
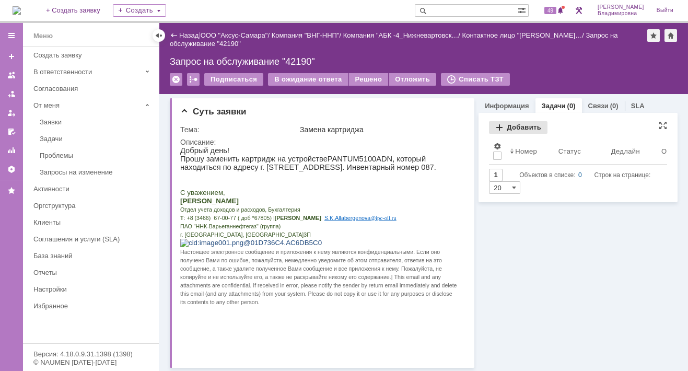
click at [513, 123] on div "Добавить" at bounding box center [518, 127] width 58 height 13
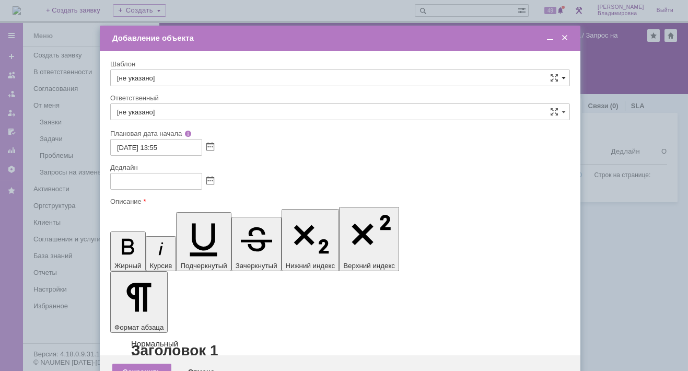
click at [561, 76] on span at bounding box center [563, 78] width 4 height 8
click at [158, 187] on span "ВНГ / ННП - замена РМ (Запрос на обслуживание)" at bounding box center [340, 191] width 446 height 8
type input "ВНГ / ННП - замена РМ (Запрос на обслуживание)"
type input "[PERSON_NAME]"
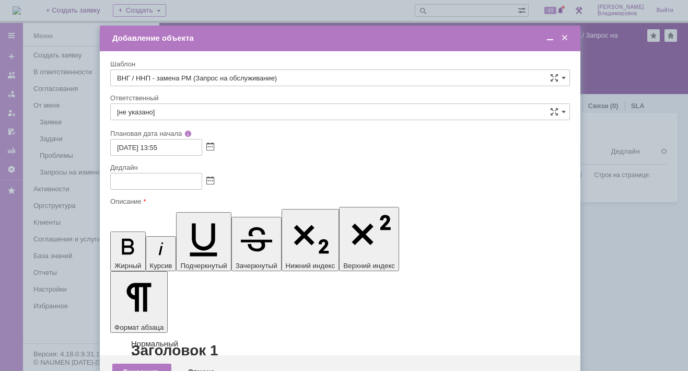
type input "09.10.2025 21:55"
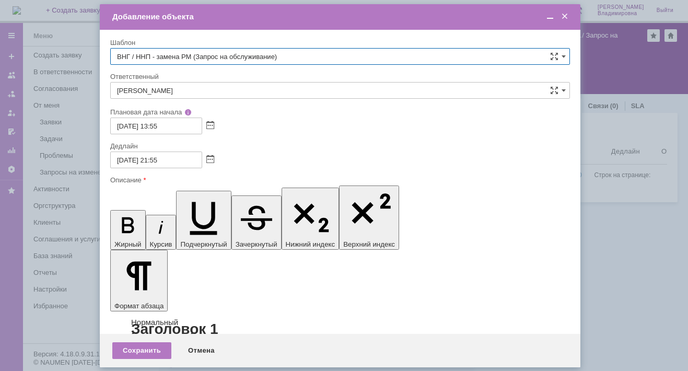
type input "ВНГ / ННП - замена РМ (Запрос на обслуживание)"
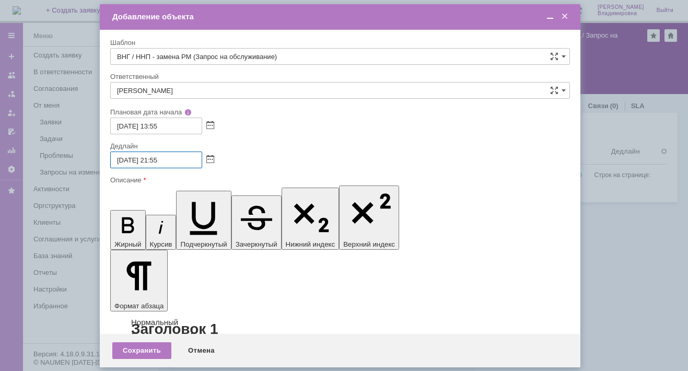
drag, startPoint x: 154, startPoint y: 159, endPoint x: 159, endPoint y: 159, distance: 5.8
click at [159, 159] on input "09.10.2025 21:55" at bounding box center [156, 159] width 92 height 17
type input "[DATE] 17:55"
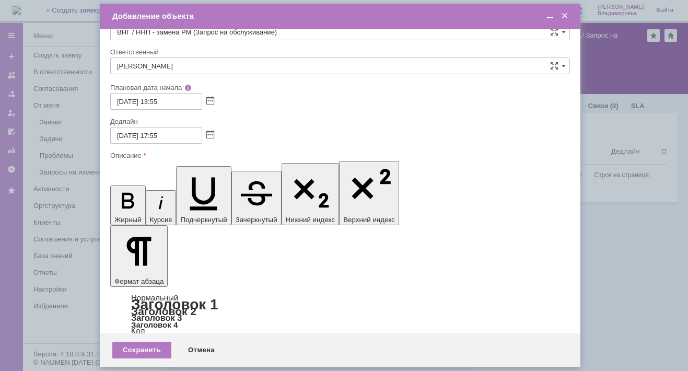
scroll to position [0, 0]
click at [139, 347] on div "Сохранить" at bounding box center [141, 349] width 59 height 17
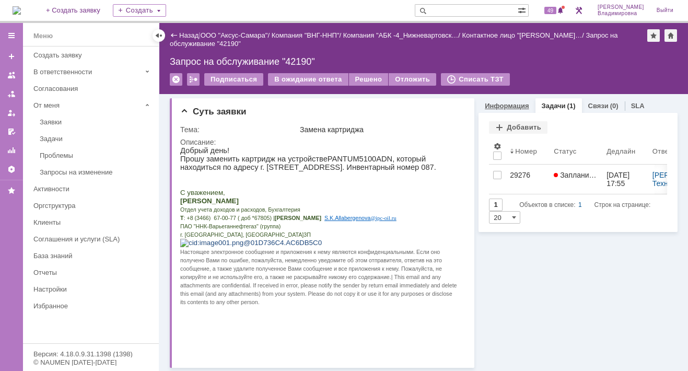
click at [507, 103] on link "Информация" at bounding box center [507, 106] width 44 height 8
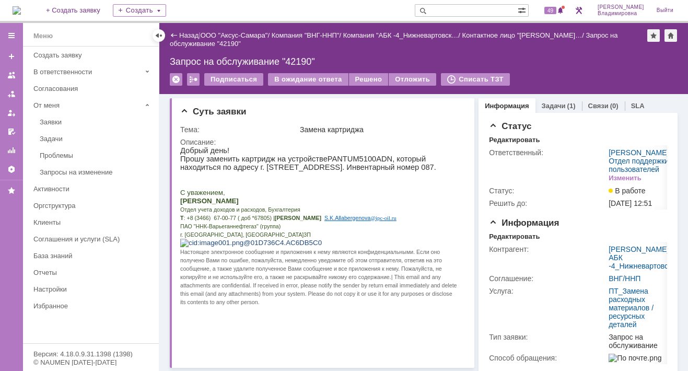
click at [21, 8] on img at bounding box center [17, 10] width 8 height 8
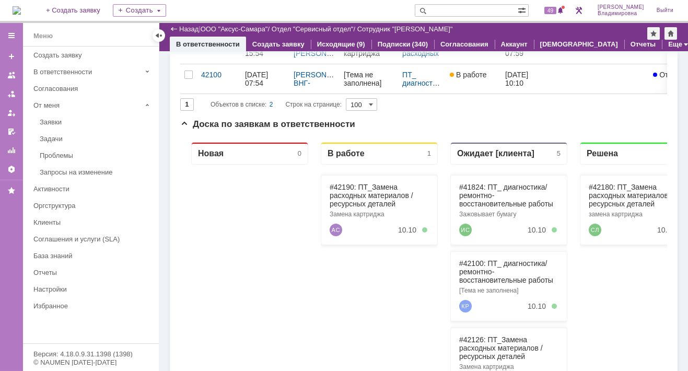
scroll to position [157, 0]
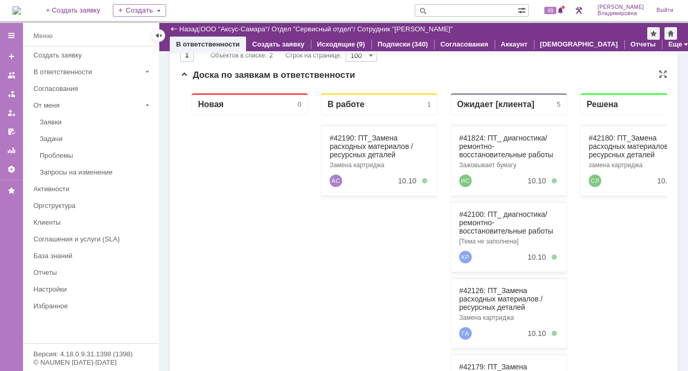
drag, startPoint x: 240, startPoint y: 187, endPoint x: 280, endPoint y: 156, distance: 51.4
click at [240, 187] on div at bounding box center [249, 304] width 117 height 379
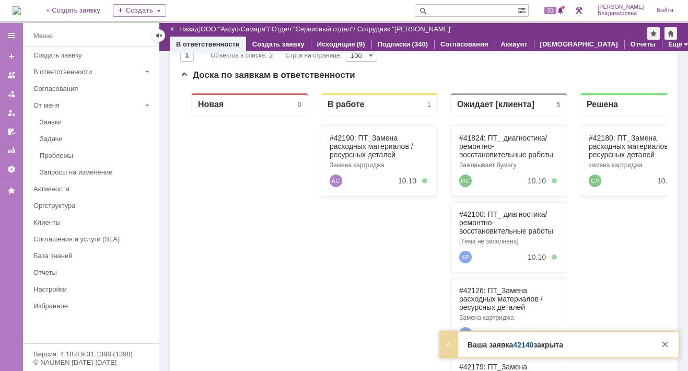
click at [524, 346] on link "42140" at bounding box center [523, 344] width 20 height 8
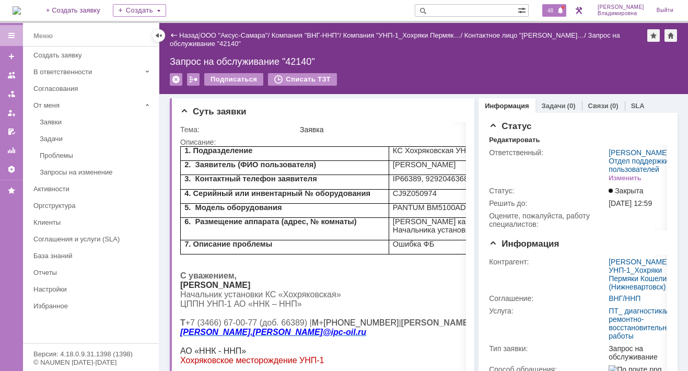
click at [562, 14] on span at bounding box center [560, 11] width 7 height 8
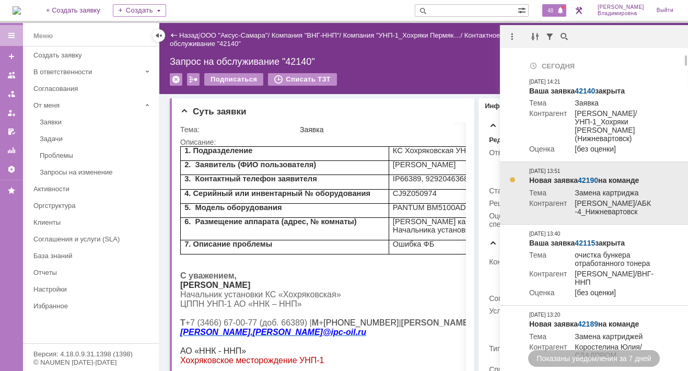
click at [591, 179] on link "42190" at bounding box center [587, 180] width 20 height 8
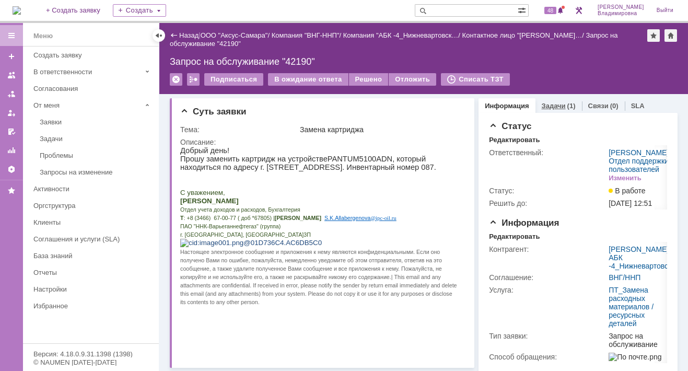
click at [541, 105] on link "Задачи" at bounding box center [553, 106] width 24 height 8
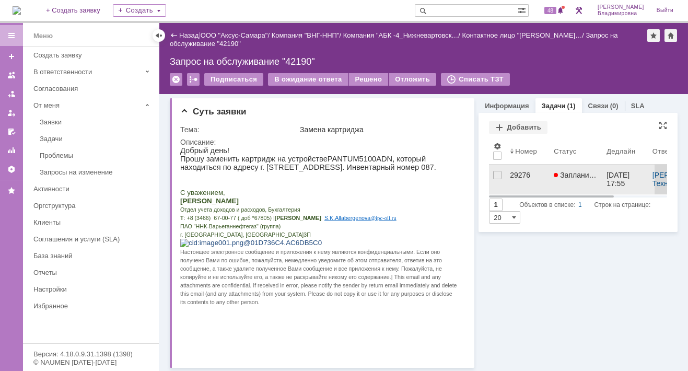
click at [510, 174] on div "29276" at bounding box center [528, 175] width 36 height 8
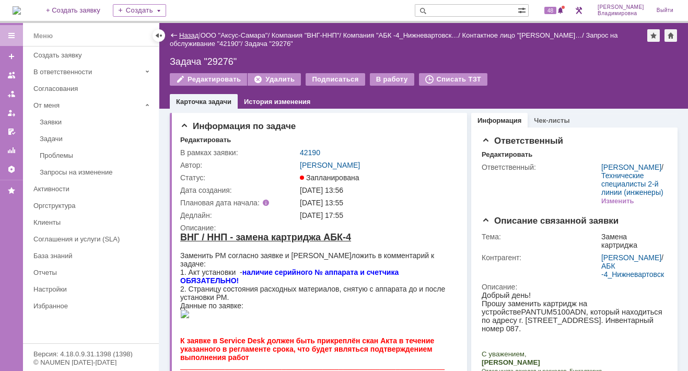
click at [180, 31] on link "Назад" at bounding box center [188, 35] width 19 height 8
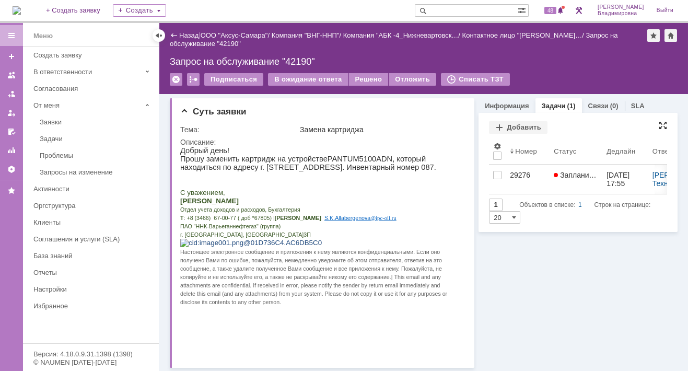
click at [658, 123] on div at bounding box center [662, 125] width 8 height 8
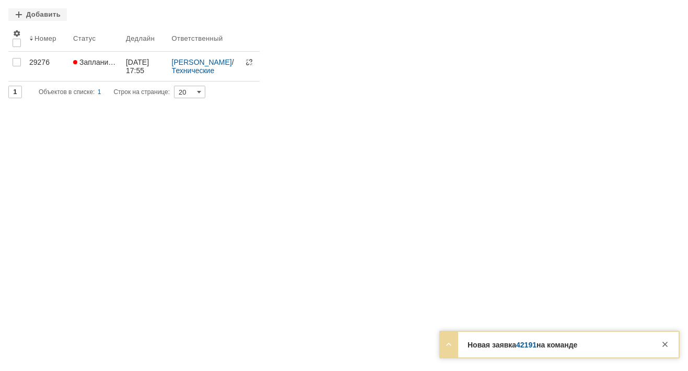
click at [528, 345] on link "42191" at bounding box center [526, 344] width 20 height 8
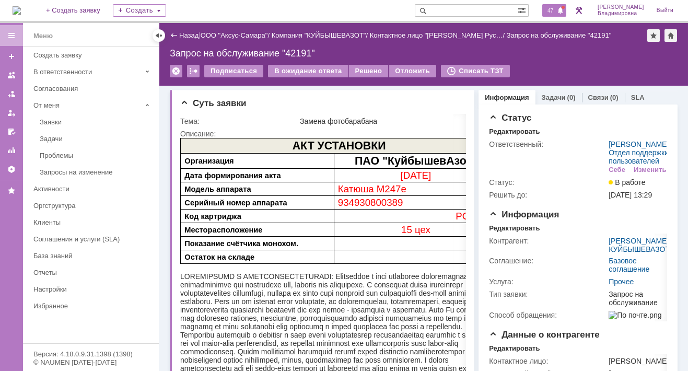
click at [556, 11] on span "47" at bounding box center [550, 10] width 12 height 7
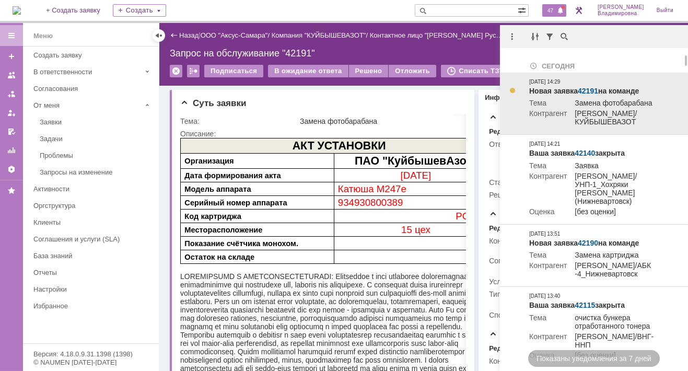
click at [531, 128] on td "Контрагент" at bounding box center [548, 118] width 38 height 19
click at [605, 105] on td "Замена фотобарабана" at bounding box center [615, 104] width 98 height 10
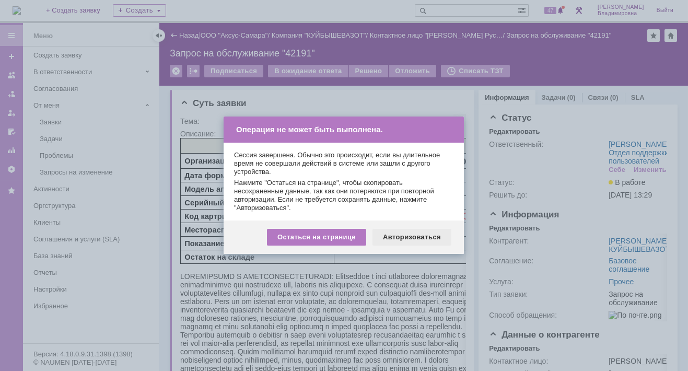
click at [414, 236] on div "Авторизоваться" at bounding box center [411, 237] width 79 height 17
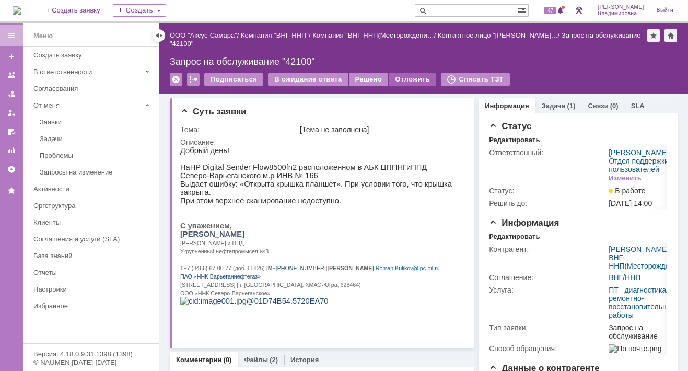
click at [400, 77] on div "Отложить" at bounding box center [412, 79] width 48 height 13
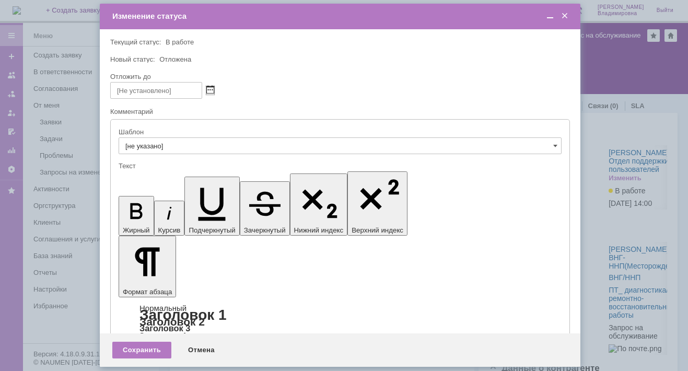
click at [214, 89] on span at bounding box center [210, 90] width 8 height 8
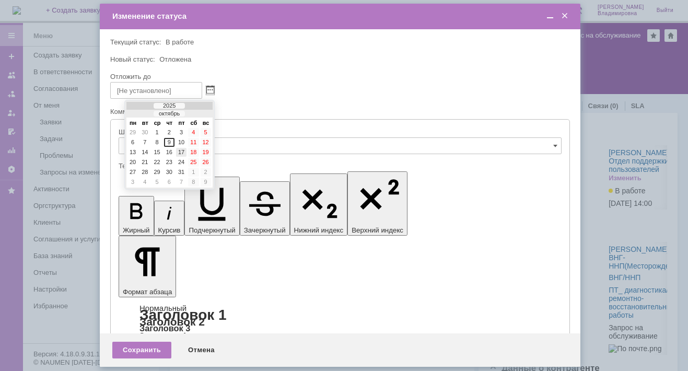
click at [184, 149] on div "17" at bounding box center [181, 152] width 10 height 9
type input "17.10.2025 16:07"
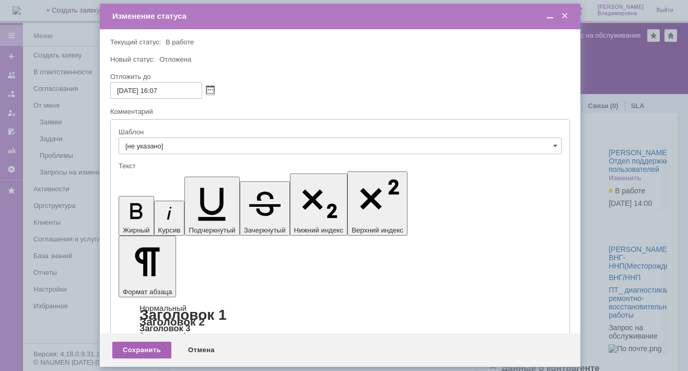
click at [119, 347] on div "Сохранить" at bounding box center [141, 349] width 59 height 17
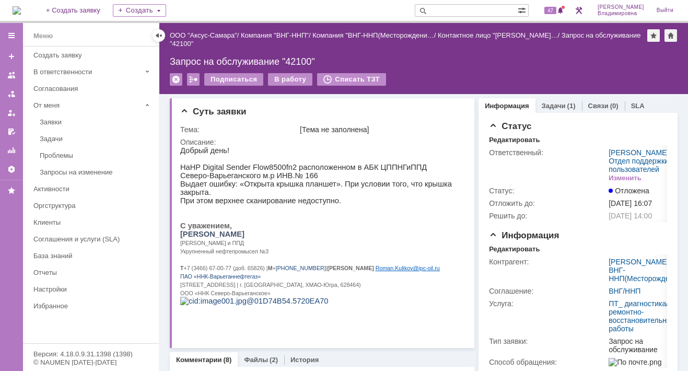
click at [21, 13] on img at bounding box center [17, 10] width 8 height 8
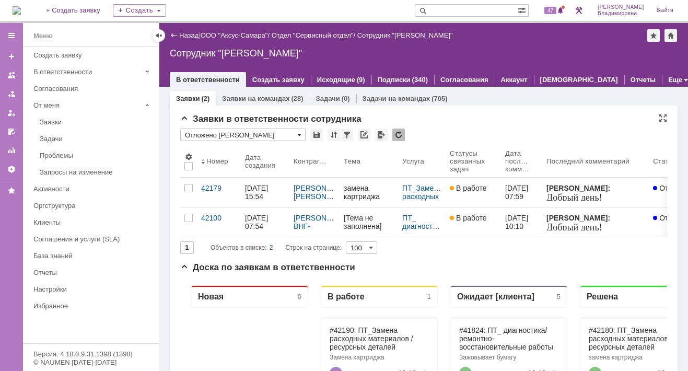
click at [299, 133] on span at bounding box center [299, 135] width 4 height 8
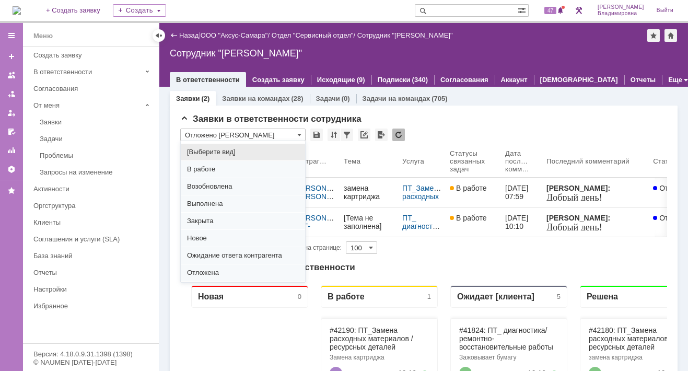
scroll to position [129, 0]
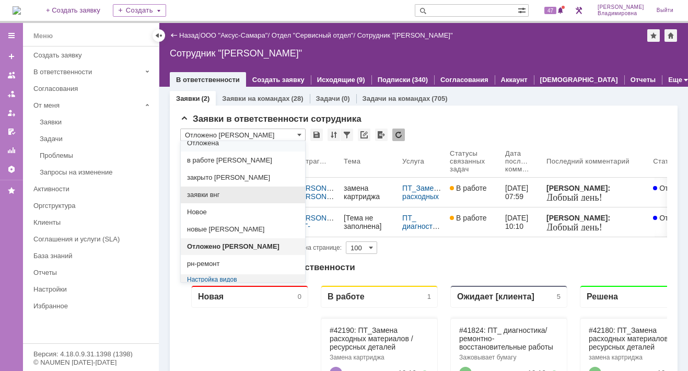
click at [215, 191] on span "заявки внг" at bounding box center [243, 195] width 112 height 8
type input "заявки внг"
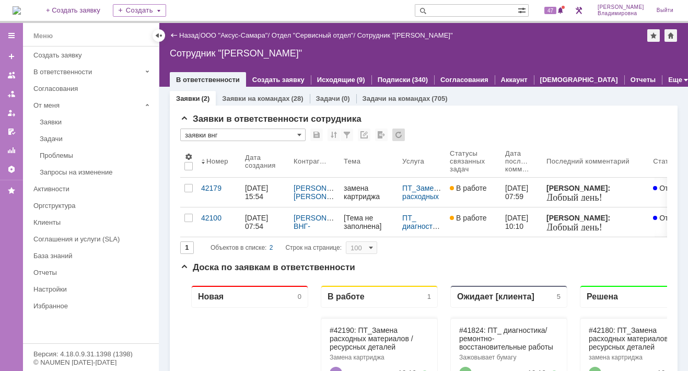
type input "20"
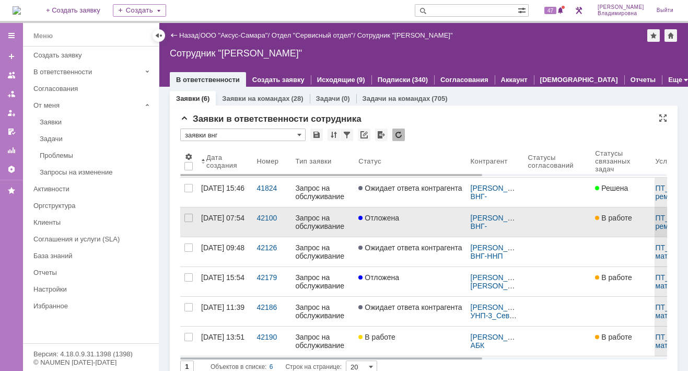
type input "заявки внг"
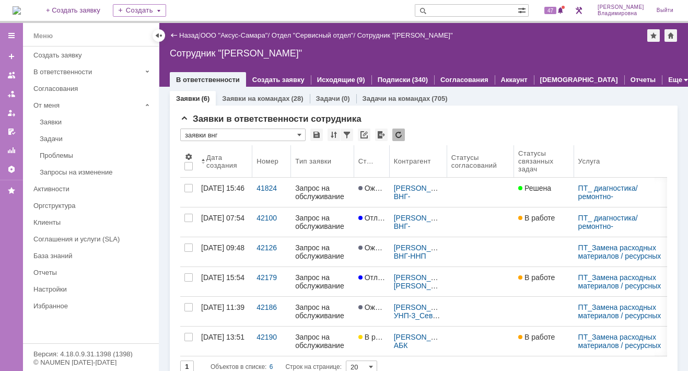
drag, startPoint x: 467, startPoint y: 153, endPoint x: 389, endPoint y: 167, distance: 79.1
click at [389, 167] on body "Идет загрузка, пожалуйста, подождите. На домашнюю + Создать заявку Создать 47 О…" at bounding box center [344, 185] width 688 height 371
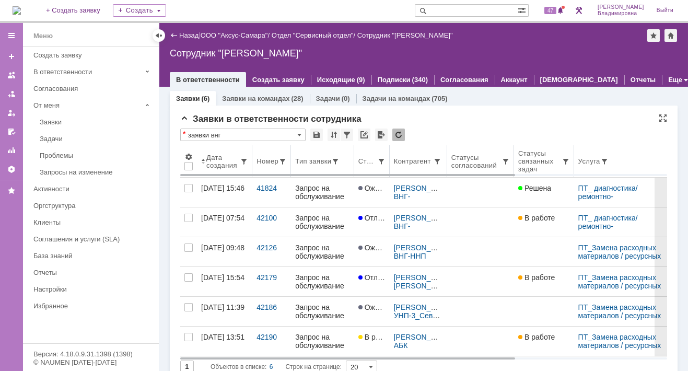
click at [445, 147] on body "Идет загрузка, пожалуйста, подождите. На домашнюю + Создать заявку Создать 47 О…" at bounding box center [344, 185] width 688 height 371
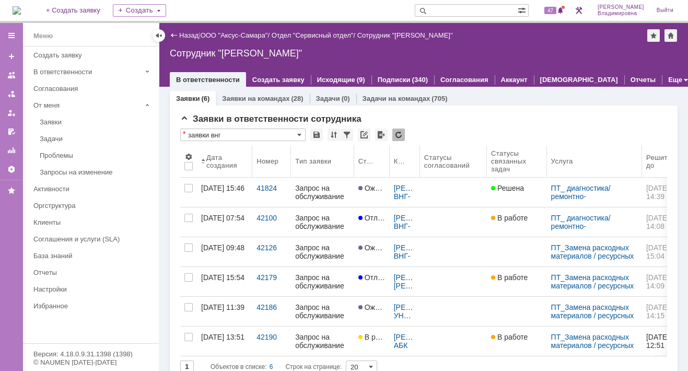
drag, startPoint x: 445, startPoint y: 147, endPoint x: 402, endPoint y: 152, distance: 43.6
click at [402, 152] on body "Идет загрузка, пожалуйста, подождите. На домашнюю + Создать заявку Создать 47 О…" at bounding box center [344, 185] width 688 height 371
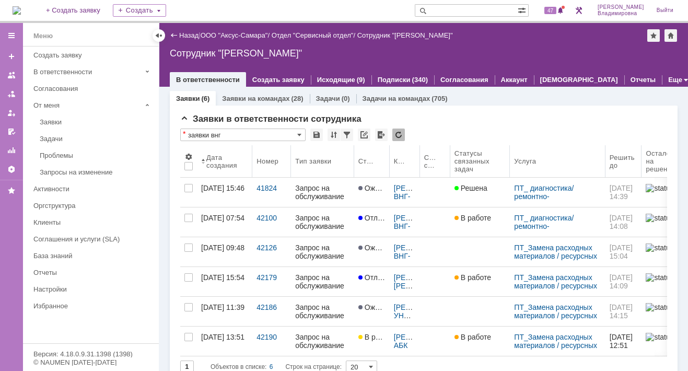
drag, startPoint x: 485, startPoint y: 147, endPoint x: 436, endPoint y: 154, distance: 48.5
click at [436, 154] on body "Идет загрузка, пожалуйста, подождите. На домашнюю + Создать заявку Создать 47 О…" at bounding box center [344, 185] width 688 height 371
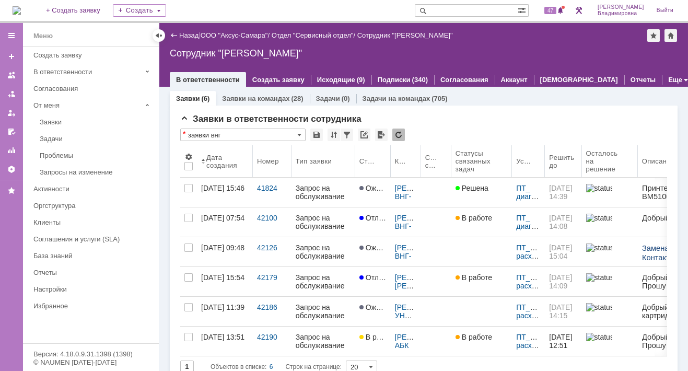
drag, startPoint x: 599, startPoint y: 149, endPoint x: 541, endPoint y: 159, distance: 58.2
click at [541, 159] on body "Идет загрузка, пожалуйста, подождите. На домашнюю + Создать заявку Создать 47 О…" at bounding box center [344, 185] width 688 height 371
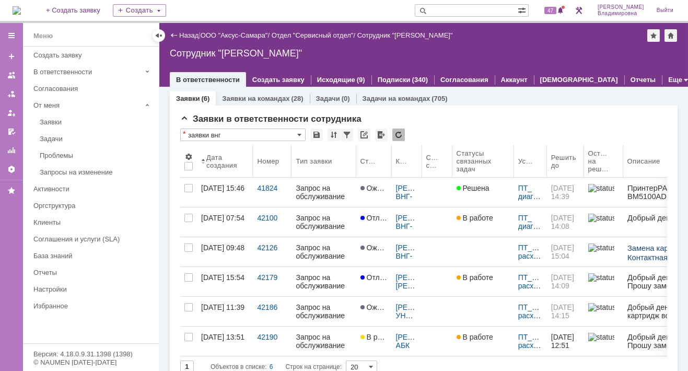
drag, startPoint x: 641, startPoint y: 147, endPoint x: 628, endPoint y: 146, distance: 13.6
click at [628, 146] on body "Идет загрузка, пожалуйста, подождите. На домашнюю + Создать заявку Создать 47 О…" at bounding box center [344, 185] width 688 height 371
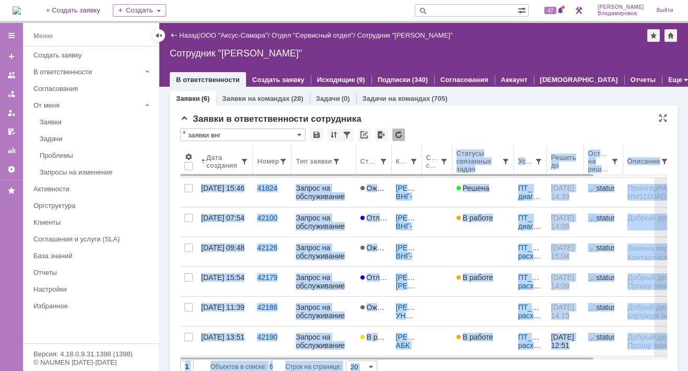
click at [449, 152] on body "Идет загрузка, пожалуйста, подождите. На домашнюю + Создать заявку Создать 47 О…" at bounding box center [344, 185] width 688 height 371
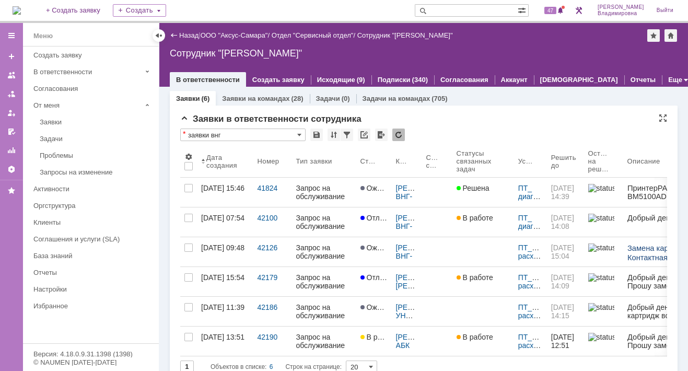
click at [469, 123] on div "Заявки в ответственности сотрудника" at bounding box center [423, 119] width 487 height 10
click at [474, 125] on div "Заявки в ответственности сотрудника * заявки внг Результаты поиска: 1 Объектов …" at bounding box center [423, 247] width 487 height 267
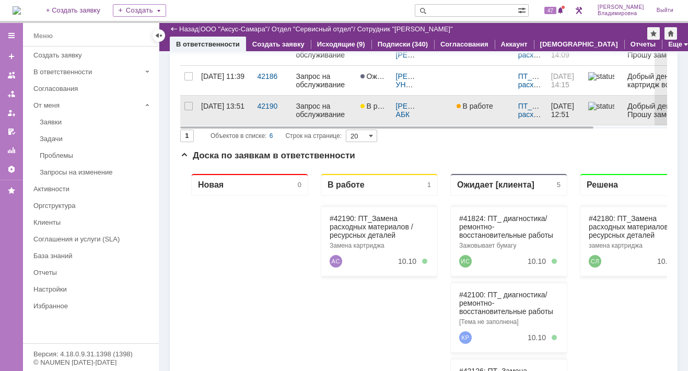
scroll to position [209, 0]
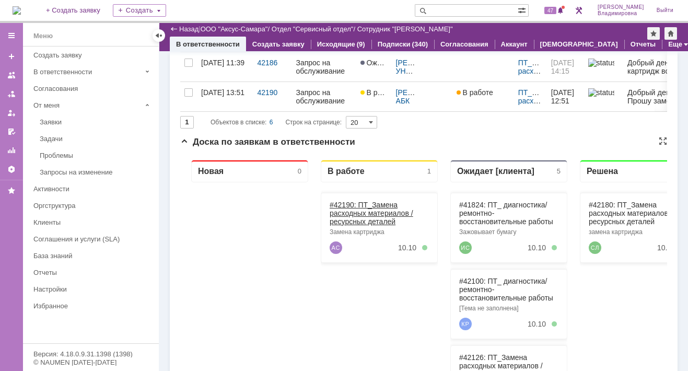
click at [347, 204] on link "#42190: ПТ_Замена расходных материалов / ресурсных деталей" at bounding box center [371, 212] width 84 height 25
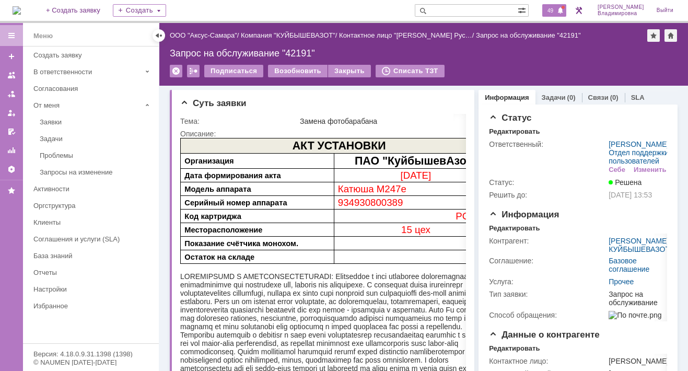
click at [554, 8] on span "49" at bounding box center [550, 10] width 12 height 7
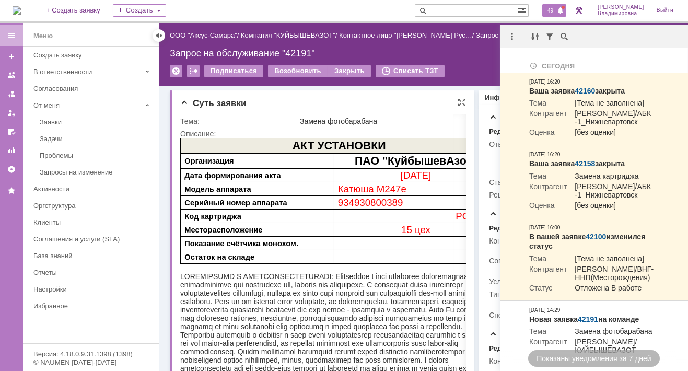
drag, startPoint x: 433, startPoint y: 100, endPoint x: 436, endPoint y: 95, distance: 6.4
click at [433, 98] on div "Суть заявки" at bounding box center [323, 103] width 286 height 10
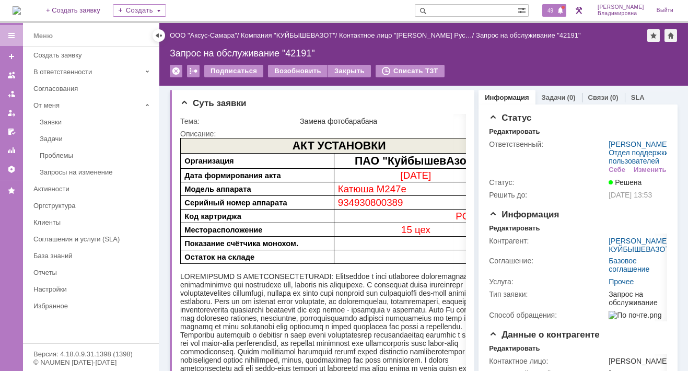
click at [556, 10] on span "49" at bounding box center [550, 10] width 12 height 7
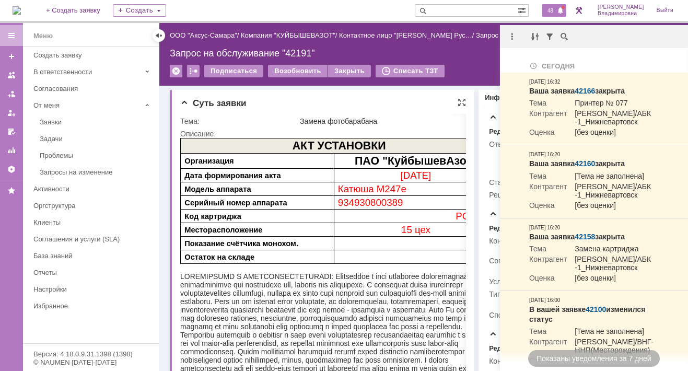
click at [298, 98] on div "Суть заявки" at bounding box center [323, 103] width 286 height 10
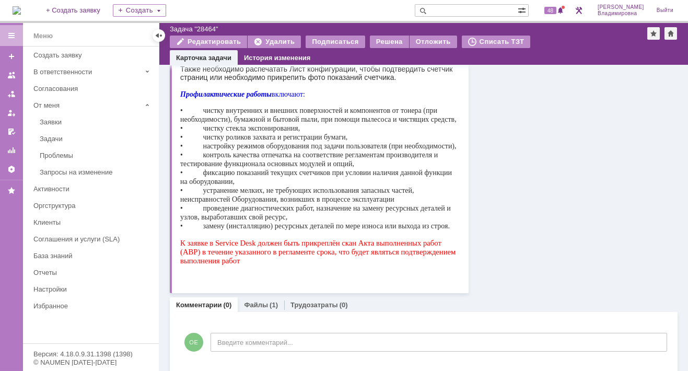
scroll to position [182, 0]
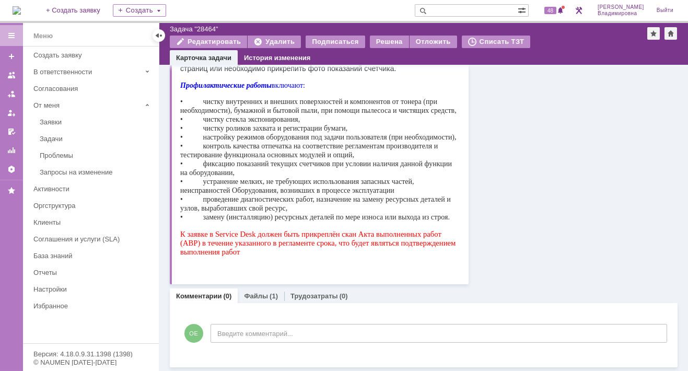
click at [21, 8] on img at bounding box center [17, 10] width 8 height 8
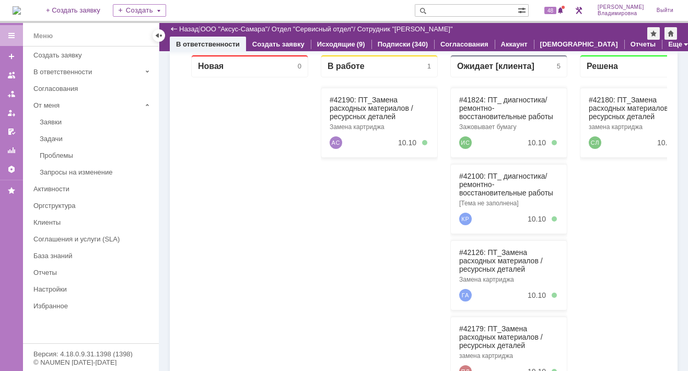
scroll to position [157, 0]
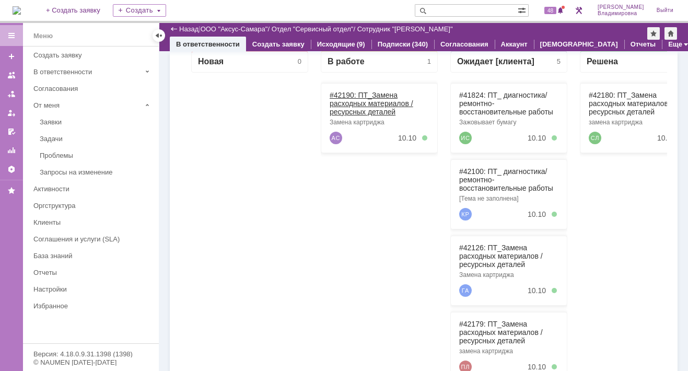
click at [350, 95] on link "#42190: ПТ_Замена расходных материалов / ресурсных деталей" at bounding box center [371, 103] width 84 height 25
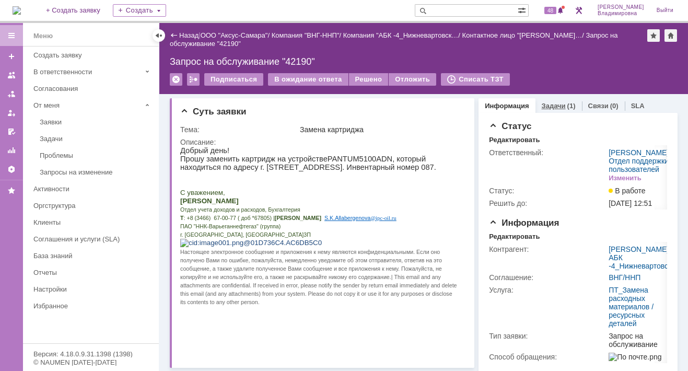
click at [549, 102] on link "Задачи" at bounding box center [553, 106] width 24 height 8
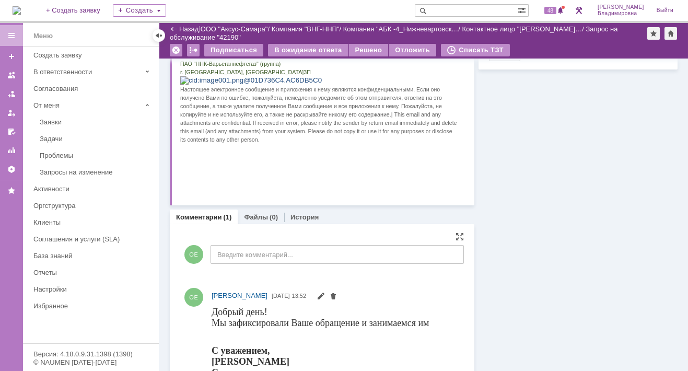
scroll to position [209, 0]
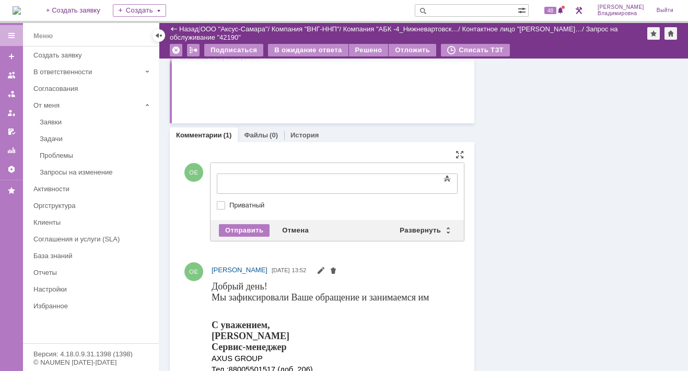
drag, startPoint x: 222, startPoint y: 169, endPoint x: 28, endPoint y: 11, distance: 250.2
click at [409, 227] on div "Развернуть" at bounding box center [424, 230] width 62 height 13
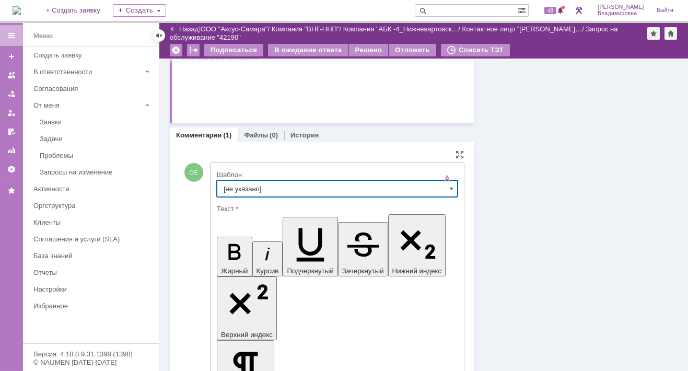
click at [234, 185] on input "[не указано]" at bounding box center [337, 188] width 241 height 17
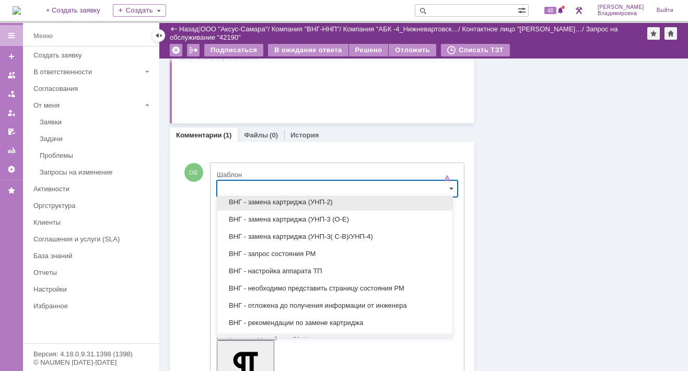
scroll to position [327, 0]
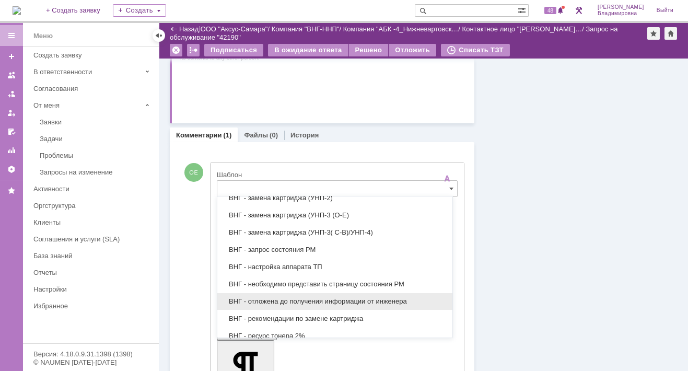
click at [273, 293] on div "ВНГ - отложена до получения информации от инженера" at bounding box center [334, 301] width 235 height 17
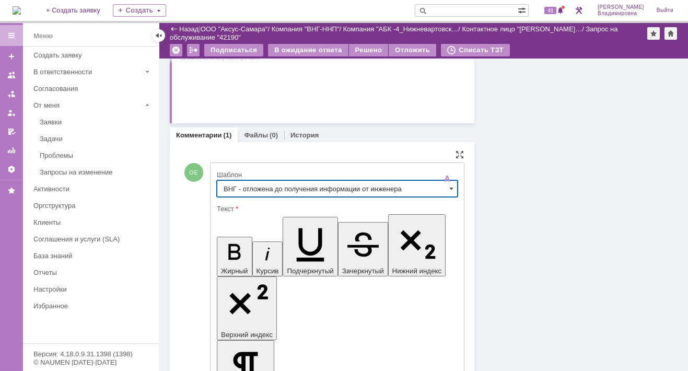
type input "ВНГ - отложена до получения информации от инженера"
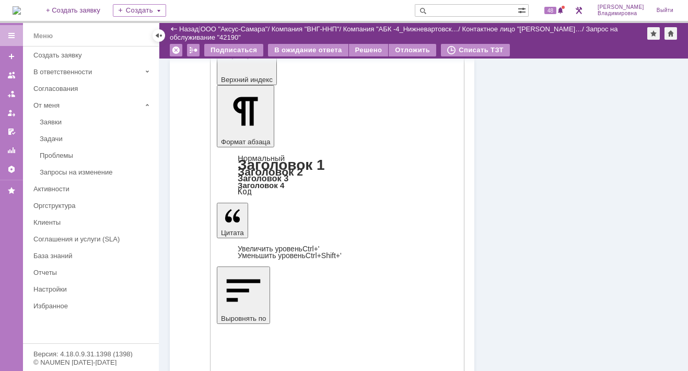
scroll to position [470, 0]
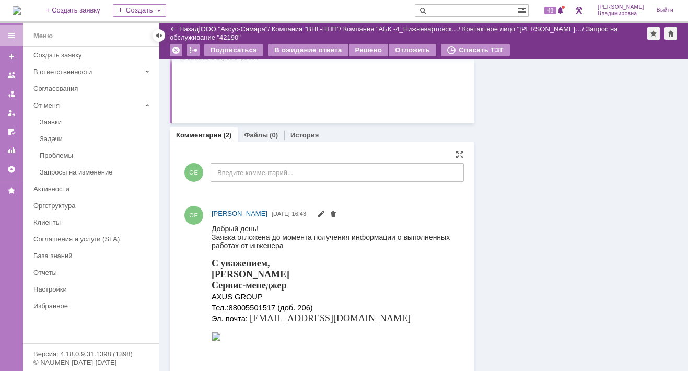
scroll to position [0, 0]
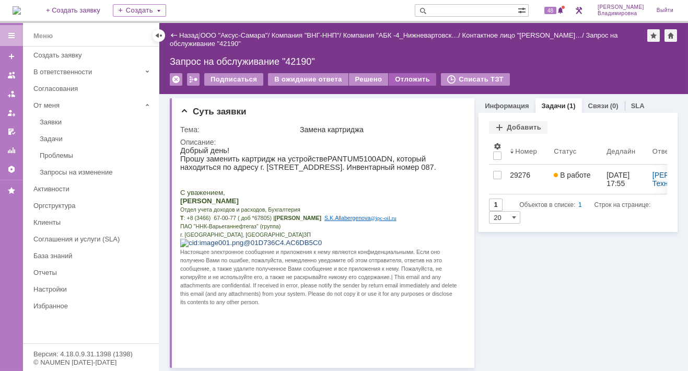
click at [397, 77] on div "Отложить" at bounding box center [412, 79] width 48 height 13
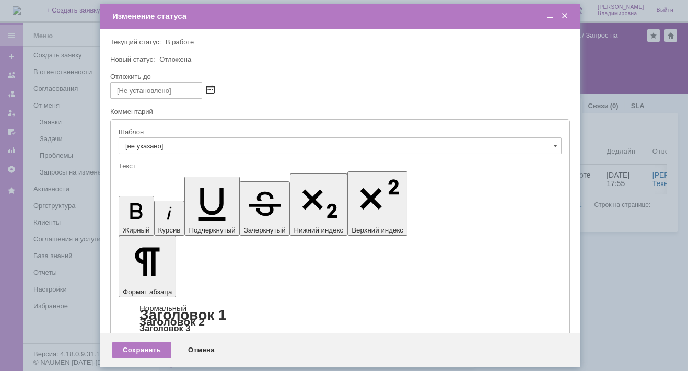
click at [208, 87] on span at bounding box center [210, 90] width 8 height 8
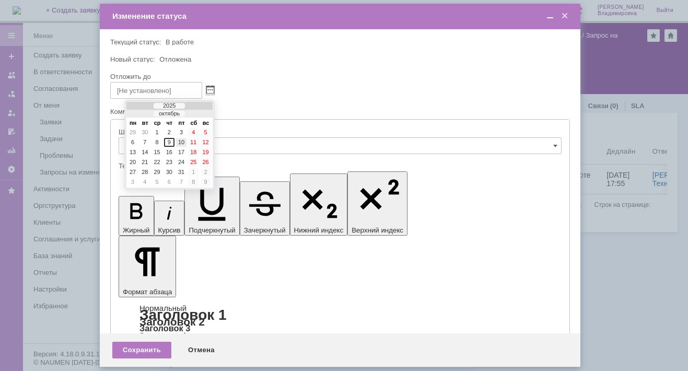
click at [183, 138] on div "10" at bounding box center [181, 142] width 10 height 9
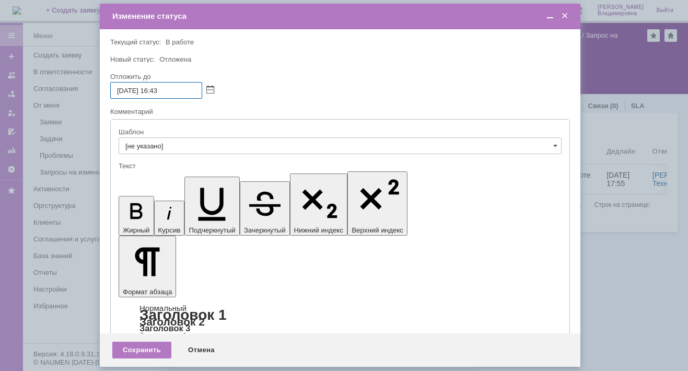
drag, startPoint x: 161, startPoint y: 90, endPoint x: 169, endPoint y: 92, distance: 7.5
click at [169, 92] on input "[DATE] 16:43" at bounding box center [156, 90] width 92 height 17
type input "[DATE] 16:00"
click at [148, 346] on div "Сохранить" at bounding box center [141, 349] width 59 height 17
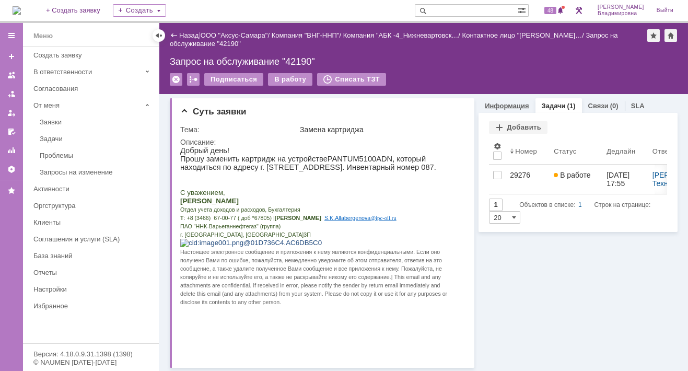
click at [496, 104] on link "Информация" at bounding box center [507, 106] width 44 height 8
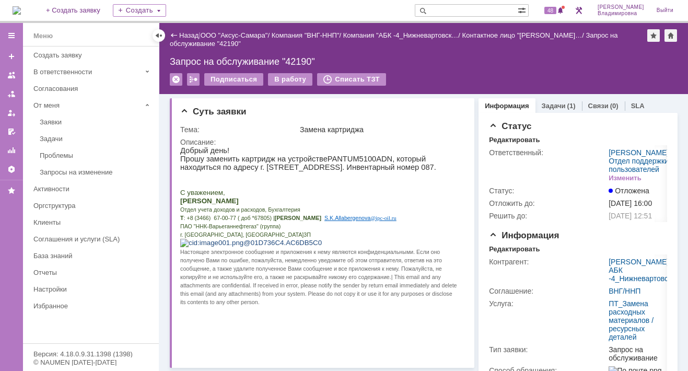
click at [21, 8] on img at bounding box center [17, 10] width 8 height 8
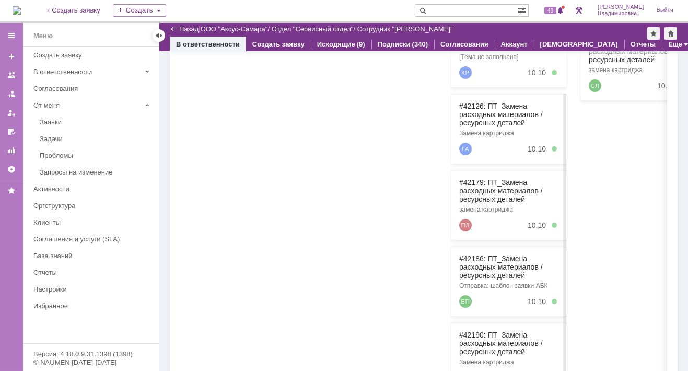
scroll to position [258, 0]
